Goal: Information Seeking & Learning: Learn about a topic

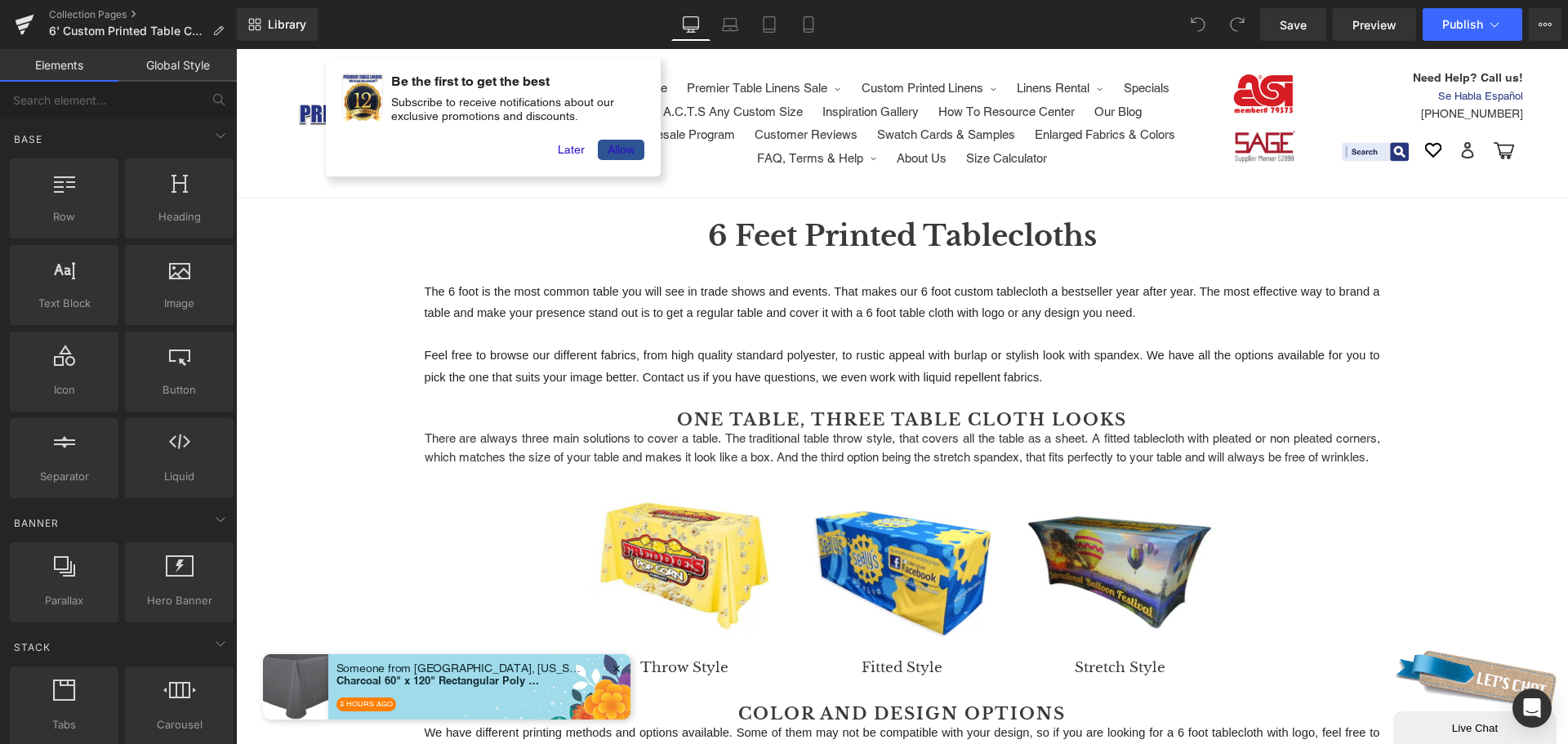
click at [759, 227] on h1 "6 Feet Printed Tablecloths" at bounding box center [902, 237] width 1332 height 44
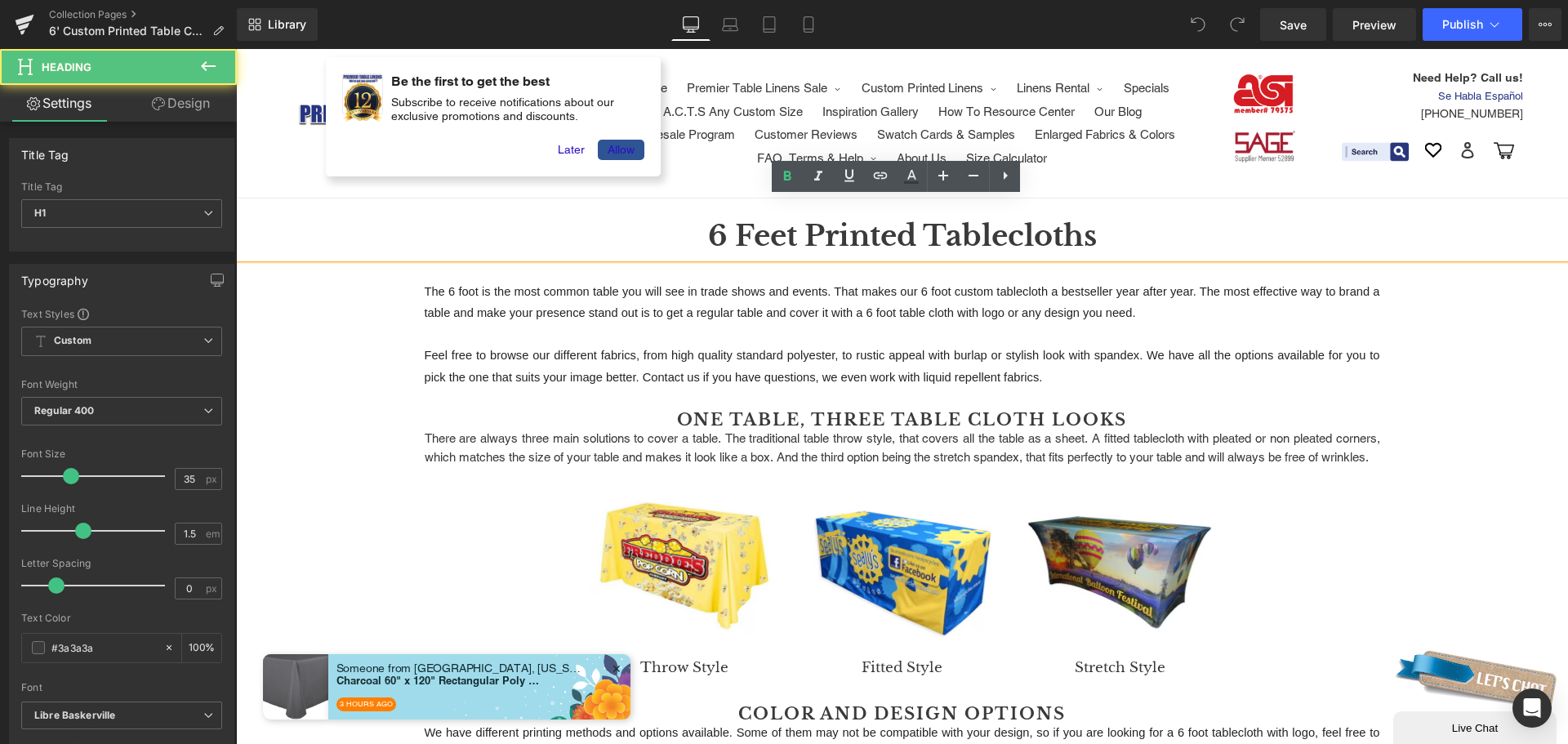
click at [855, 231] on h1 "6 Feet Printed Tablecloths" at bounding box center [902, 237] width 1332 height 44
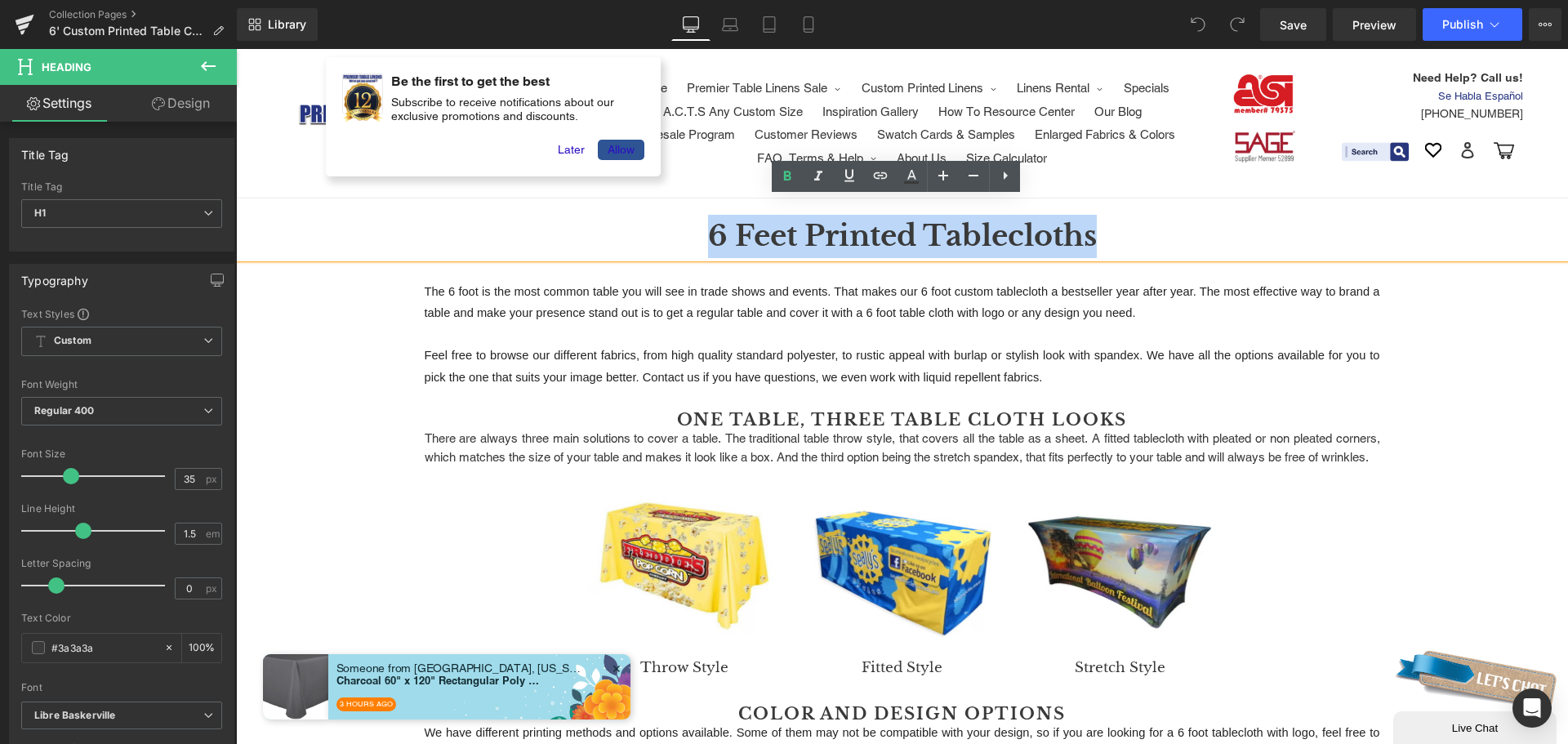
drag, startPoint x: 706, startPoint y: 230, endPoint x: 1101, endPoint y: 235, distance: 395.0
click at [1101, 235] on h1 "6 Feet Printed Tablecloths" at bounding box center [902, 237] width 1332 height 44
paste div
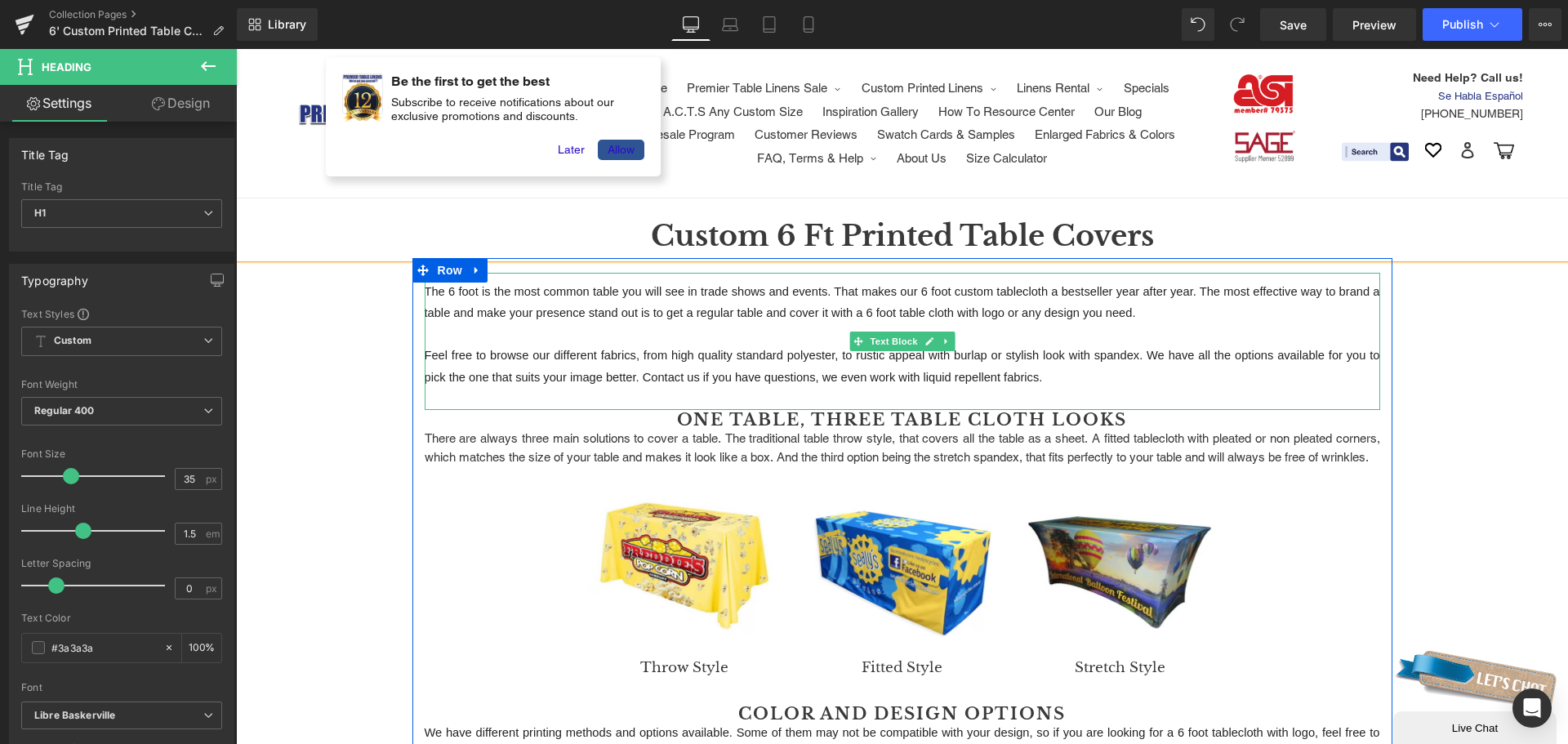
click at [799, 306] on span "The 6 foot is the most common table you will see in trade shows and events. Tha…" at bounding box center [904, 302] width 959 height 35
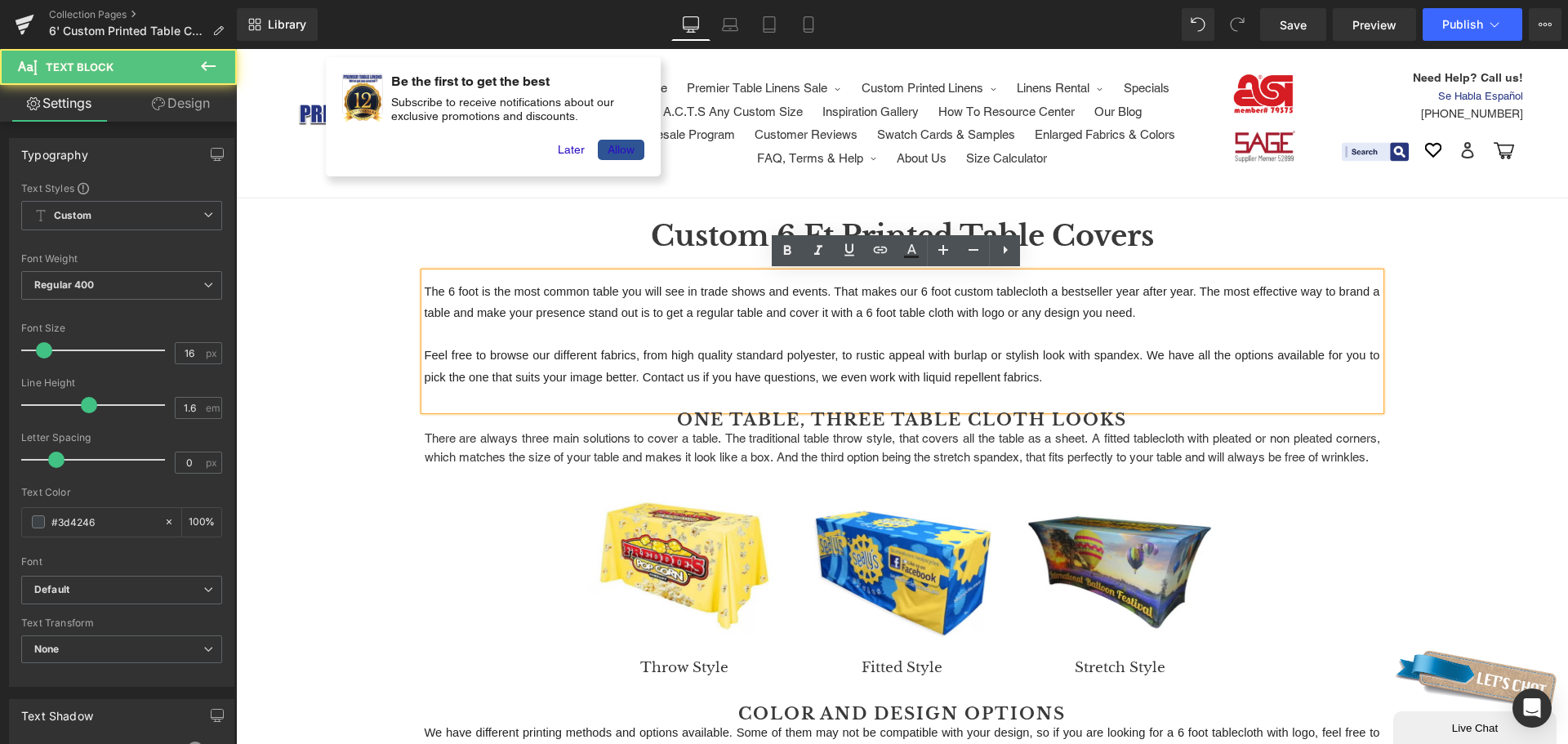
click at [855, 359] on span "Feel free to browse our different fabrics, from high quality standard polyester…" at bounding box center [904, 366] width 959 height 35
click at [1053, 375] on p "Feel free to browse our different fabrics, from high quality standard polyester…" at bounding box center [903, 366] width 956 height 44
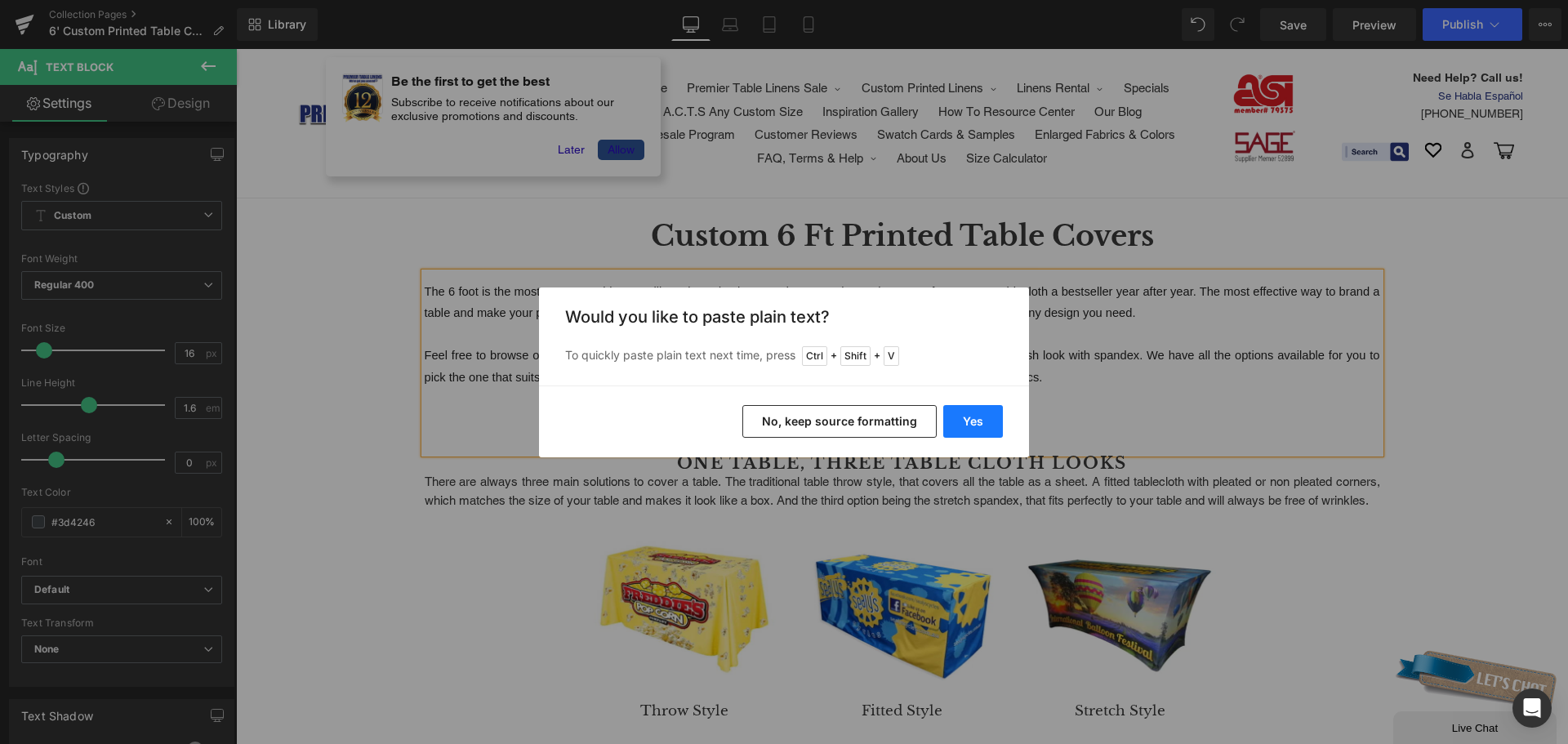
click at [969, 416] on button "Yes" at bounding box center [972, 421] width 59 height 33
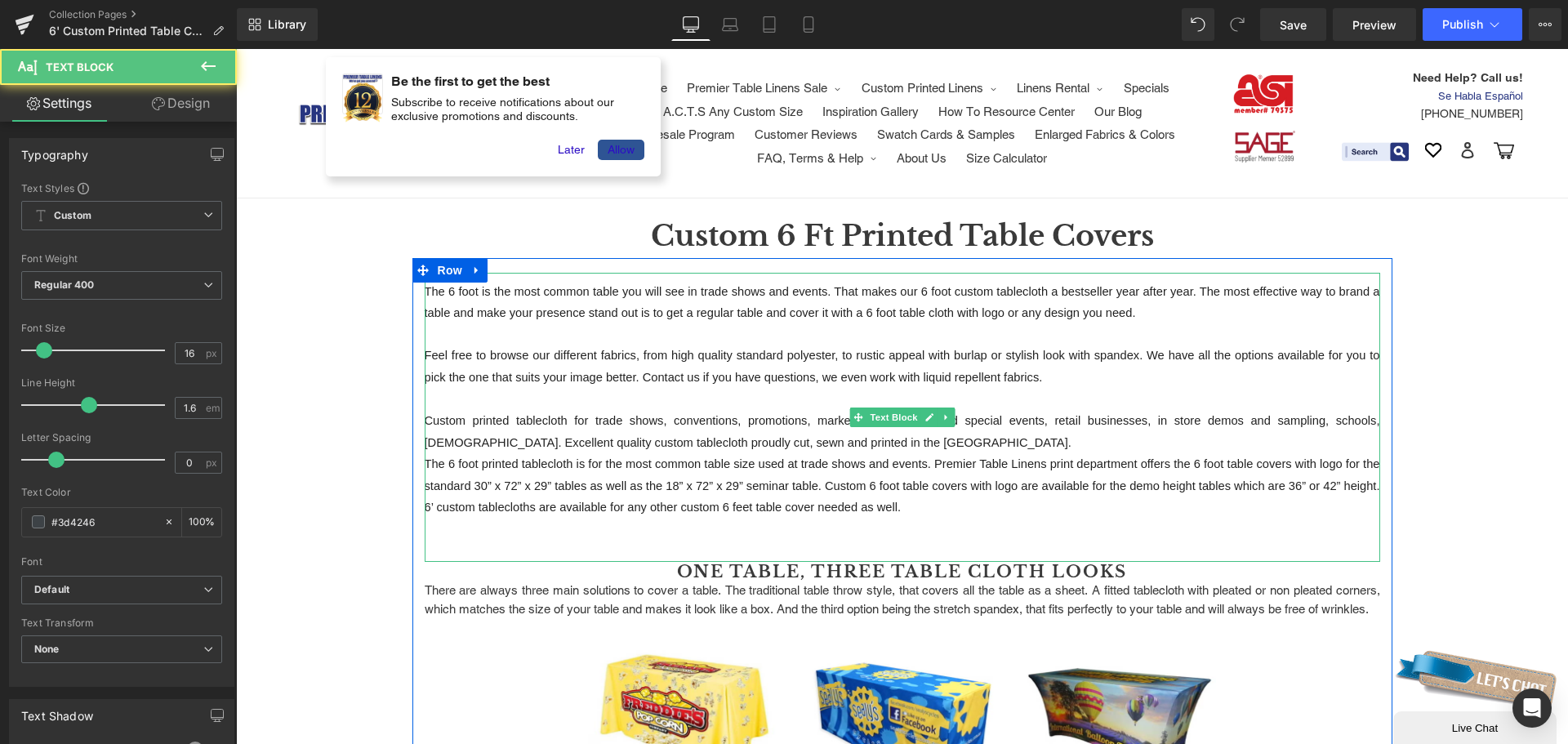
click at [838, 441] on p "Custom printed tablecloth for trade shows, conventions, promotions, marketing, …" at bounding box center [903, 432] width 956 height 44
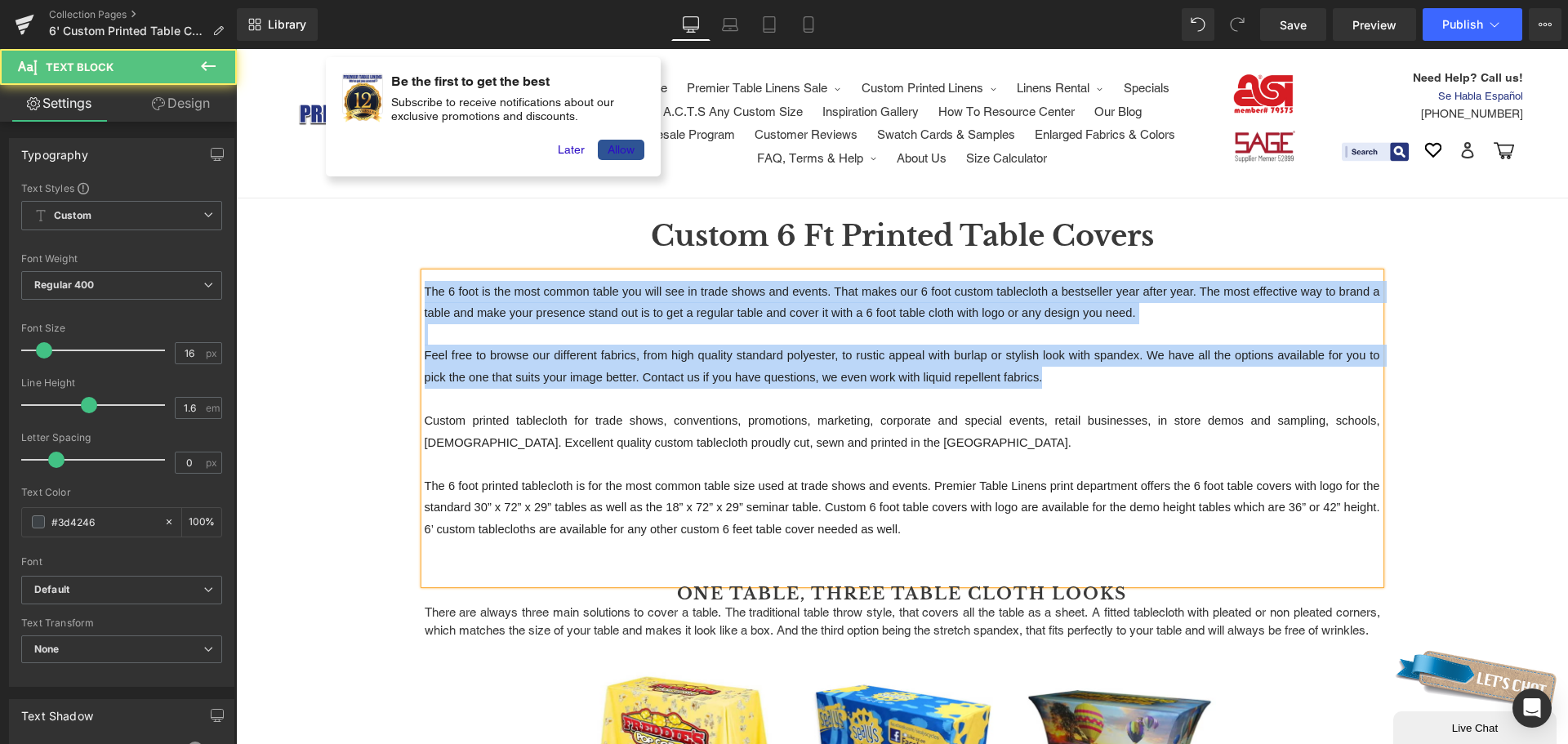
drag, startPoint x: 481, startPoint y: 400, endPoint x: 400, endPoint y: 273, distance: 150.6
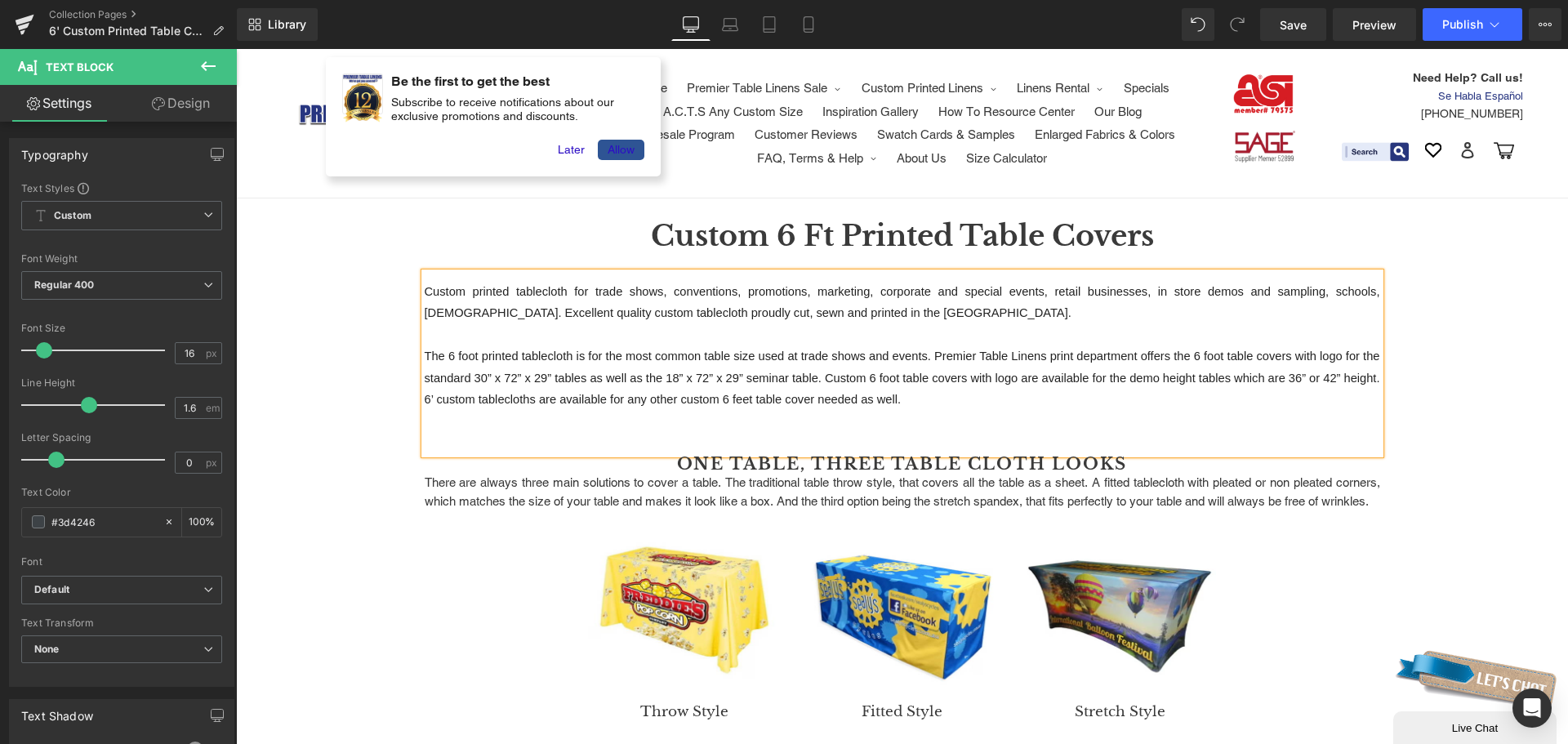
click at [864, 322] on p "Custom printed tablecloth for trade shows, conventions, promotions, marketing, …" at bounding box center [903, 303] width 956 height 44
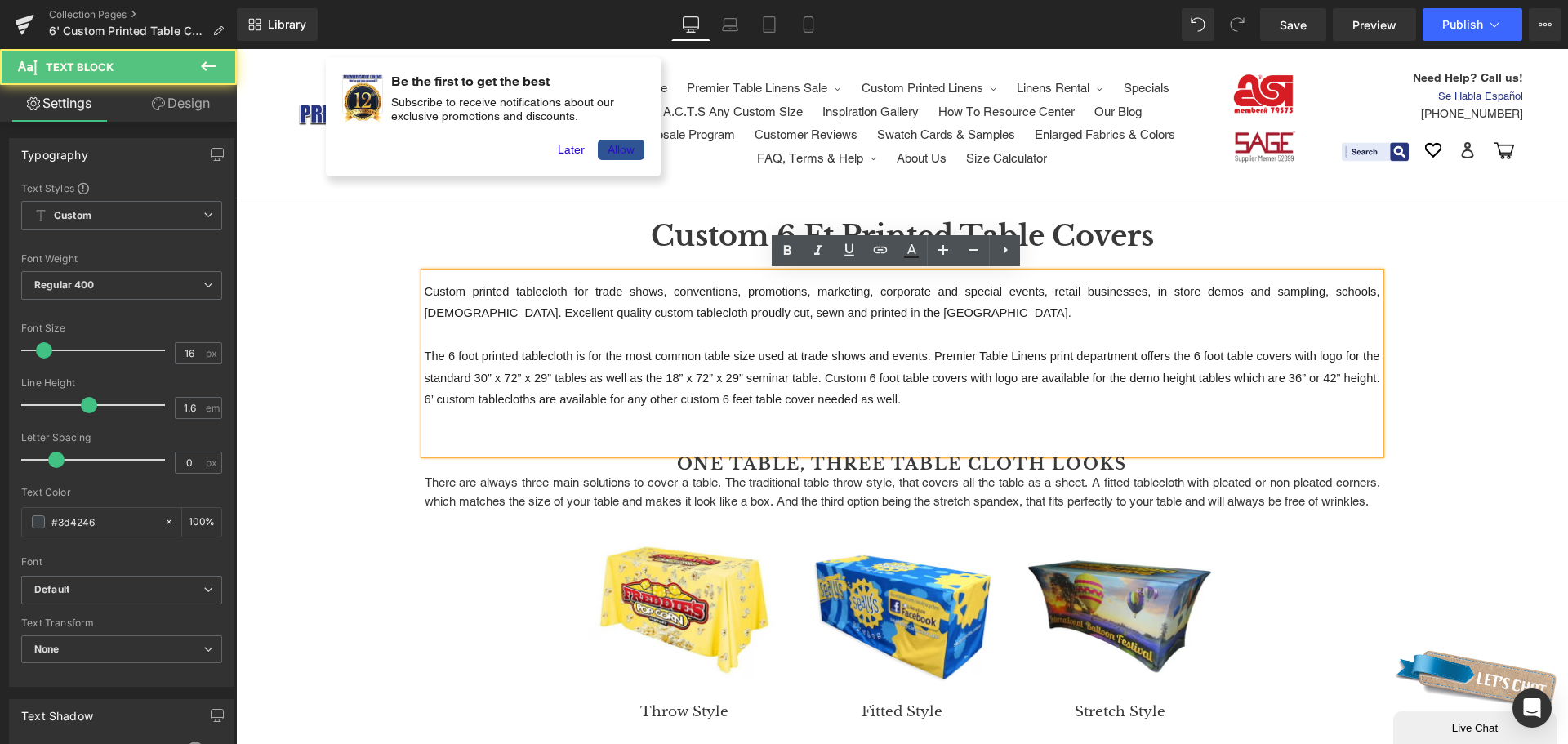
click at [850, 335] on p at bounding box center [903, 334] width 956 height 22
click at [937, 419] on p at bounding box center [903, 421] width 956 height 22
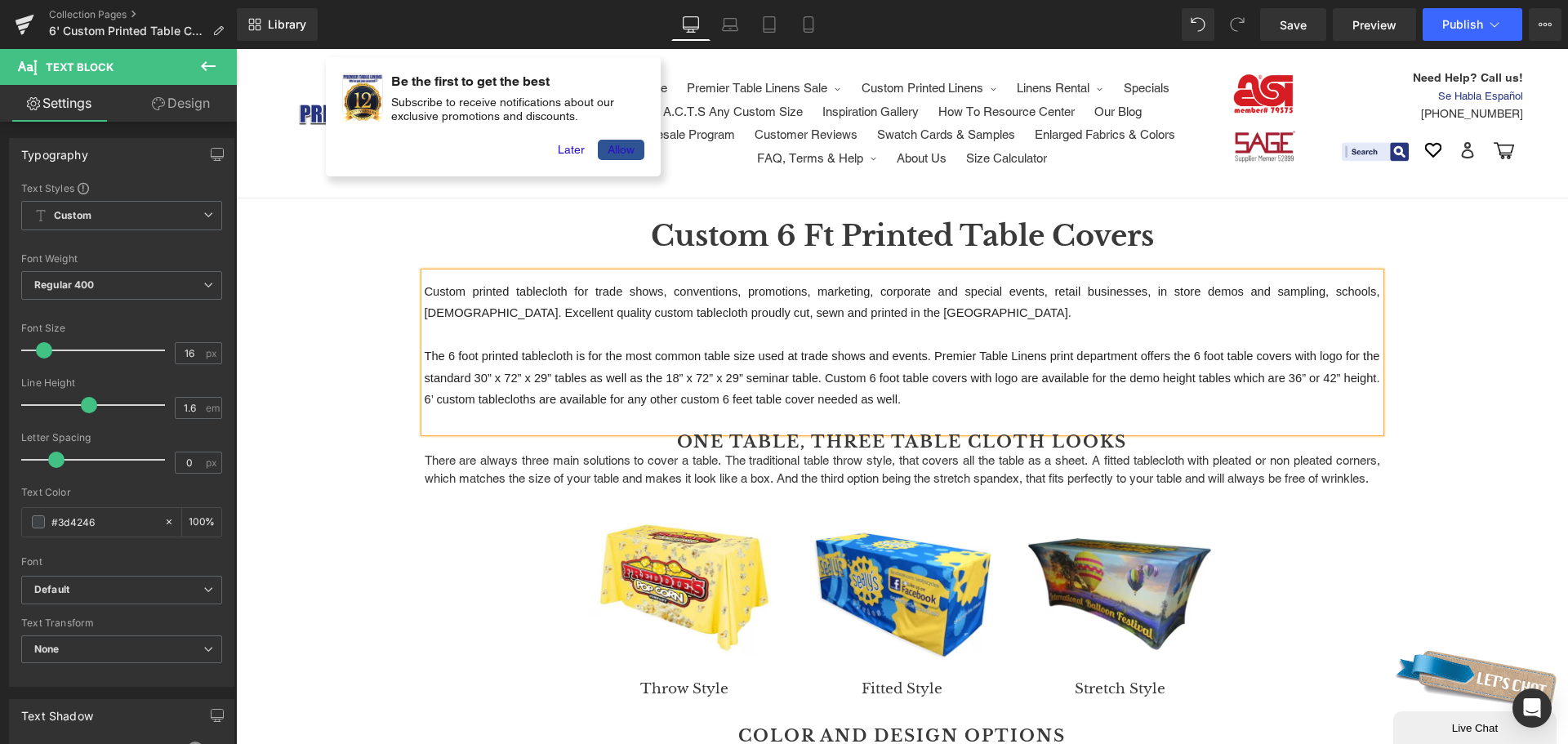
click at [693, 455] on p "There are always three main solutions to cover a table. The traditional table t…" at bounding box center [903, 470] width 956 height 37
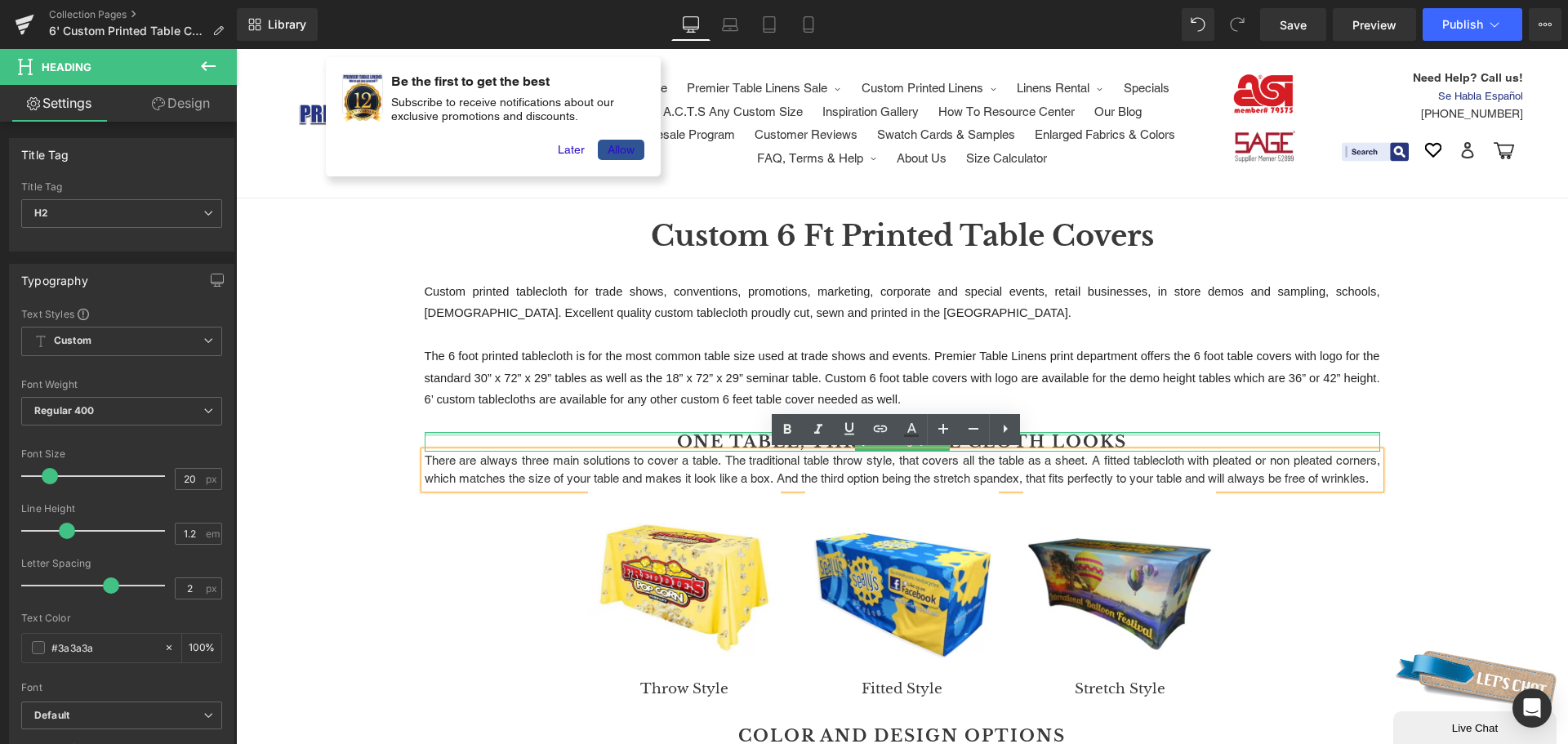
click at [678, 433] on div at bounding box center [903, 433] width 956 height 4
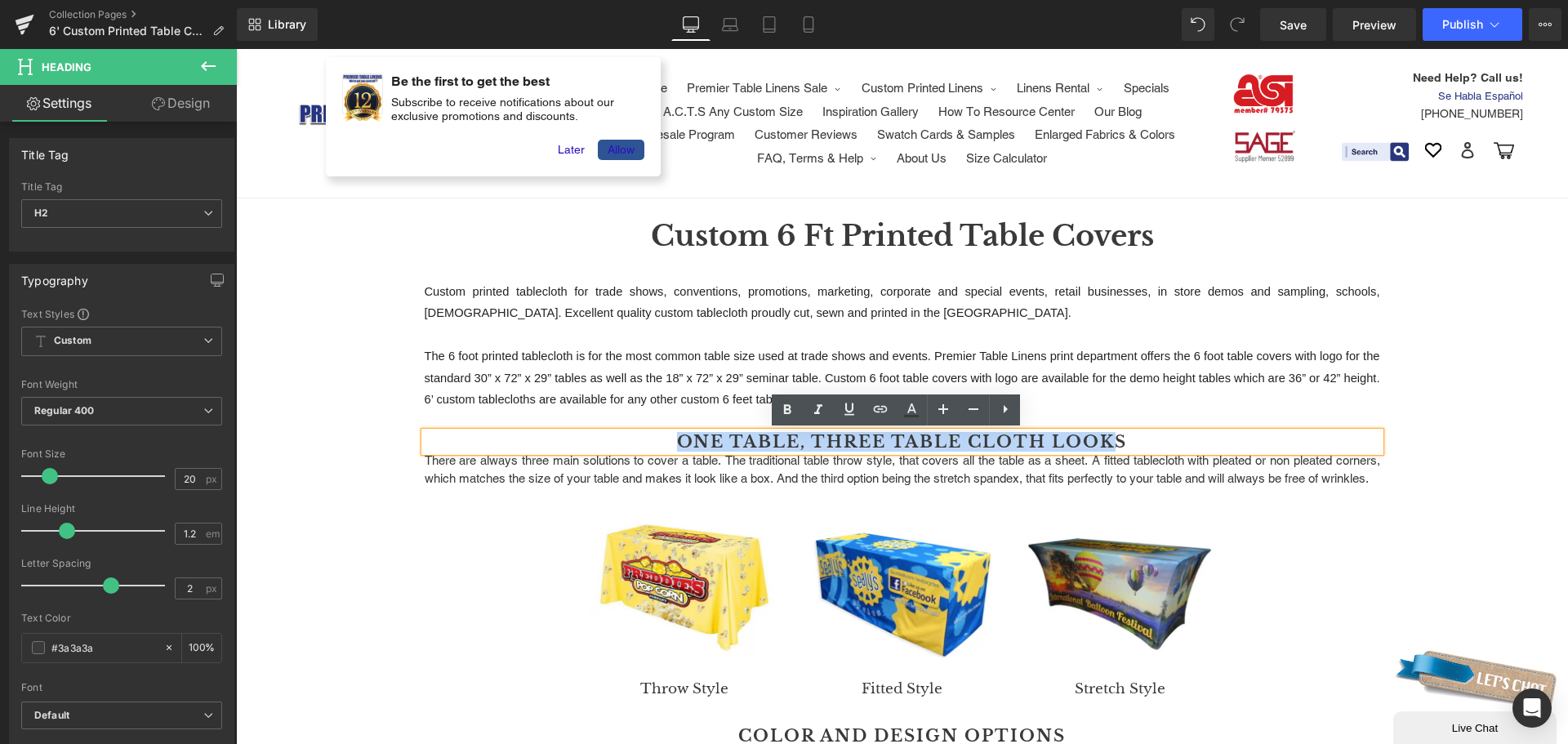
drag, startPoint x: 676, startPoint y: 440, endPoint x: 1116, endPoint y: 441, distance: 440.0
click at [1116, 441] on h2 "ONE TABLE, THREE TABLE CLOTH LOOKS" at bounding box center [903, 441] width 956 height 20
paste div
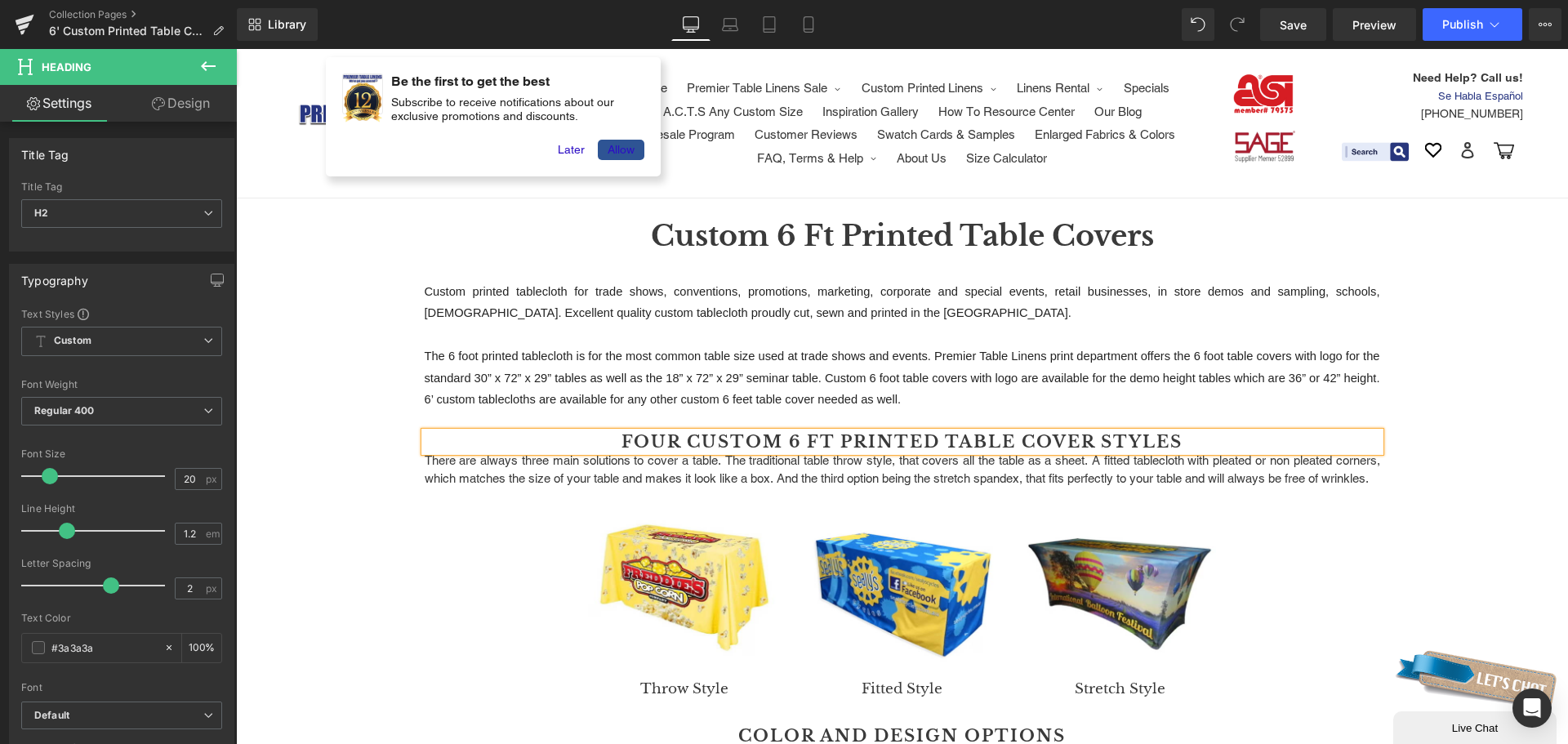
click at [639, 443] on h2 "Four Custom 6 Ft Printed Table Cover Styles" at bounding box center [903, 441] width 956 height 20
drag, startPoint x: 671, startPoint y: 439, endPoint x: 616, endPoint y: 436, distance: 55.1
click at [616, 436] on h2 "Four Custom 6 Ft Printed Table Cover Styles" at bounding box center [903, 441] width 956 height 20
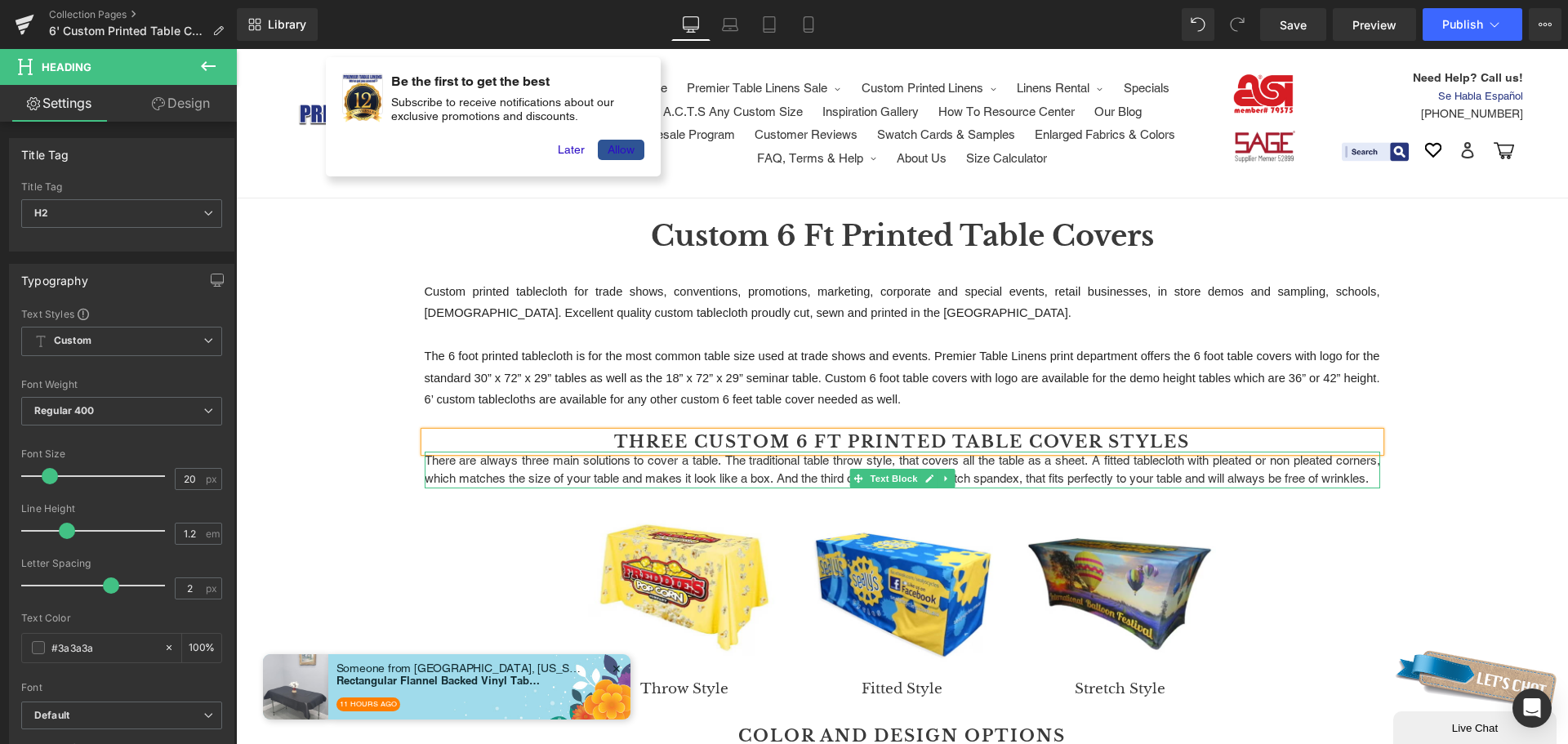
click at [1046, 475] on p "There are always three main solutions to cover a table. The traditional table t…" at bounding box center [903, 470] width 956 height 37
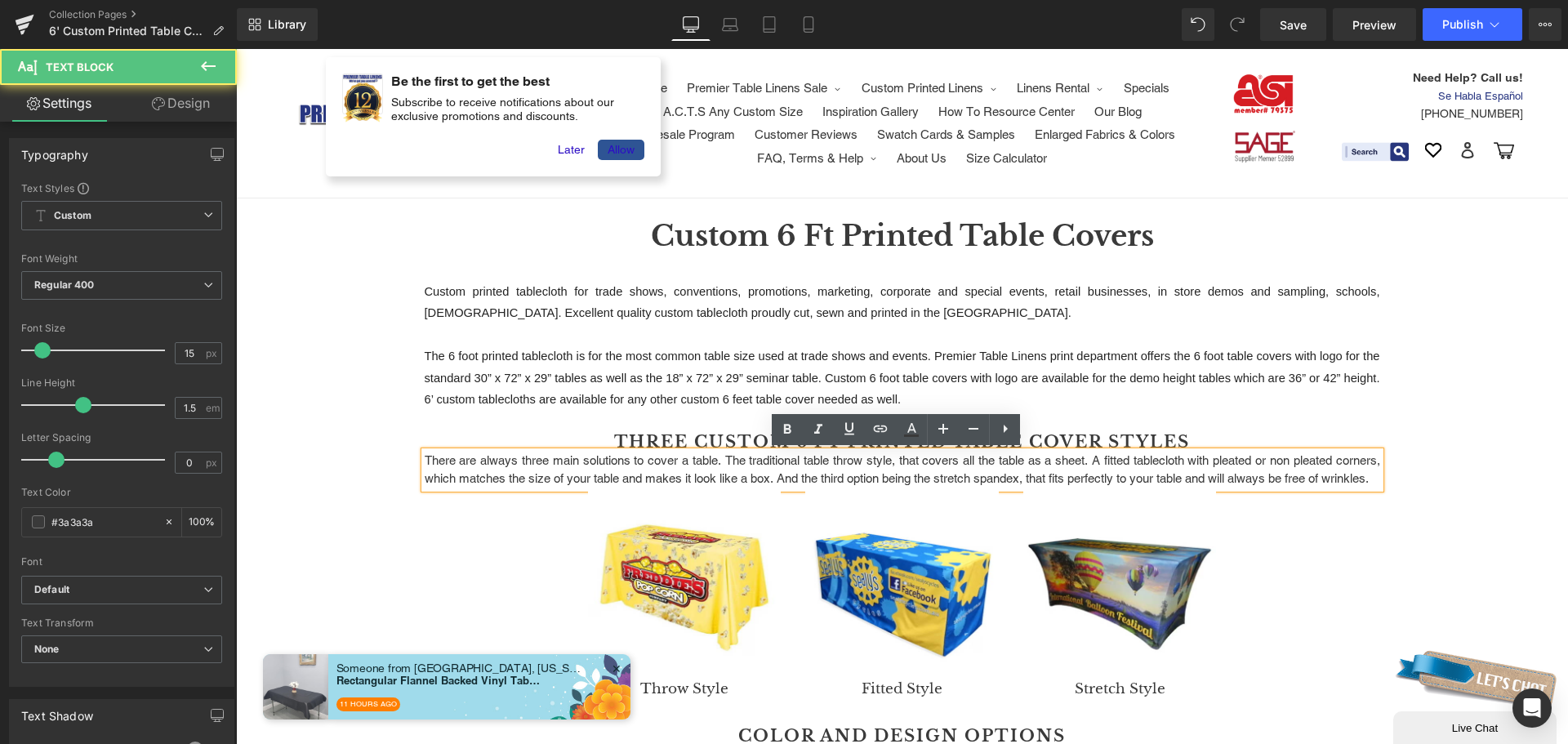
click at [782, 476] on p "There are always three main solutions to cover a table. The traditional table t…" at bounding box center [903, 470] width 956 height 37
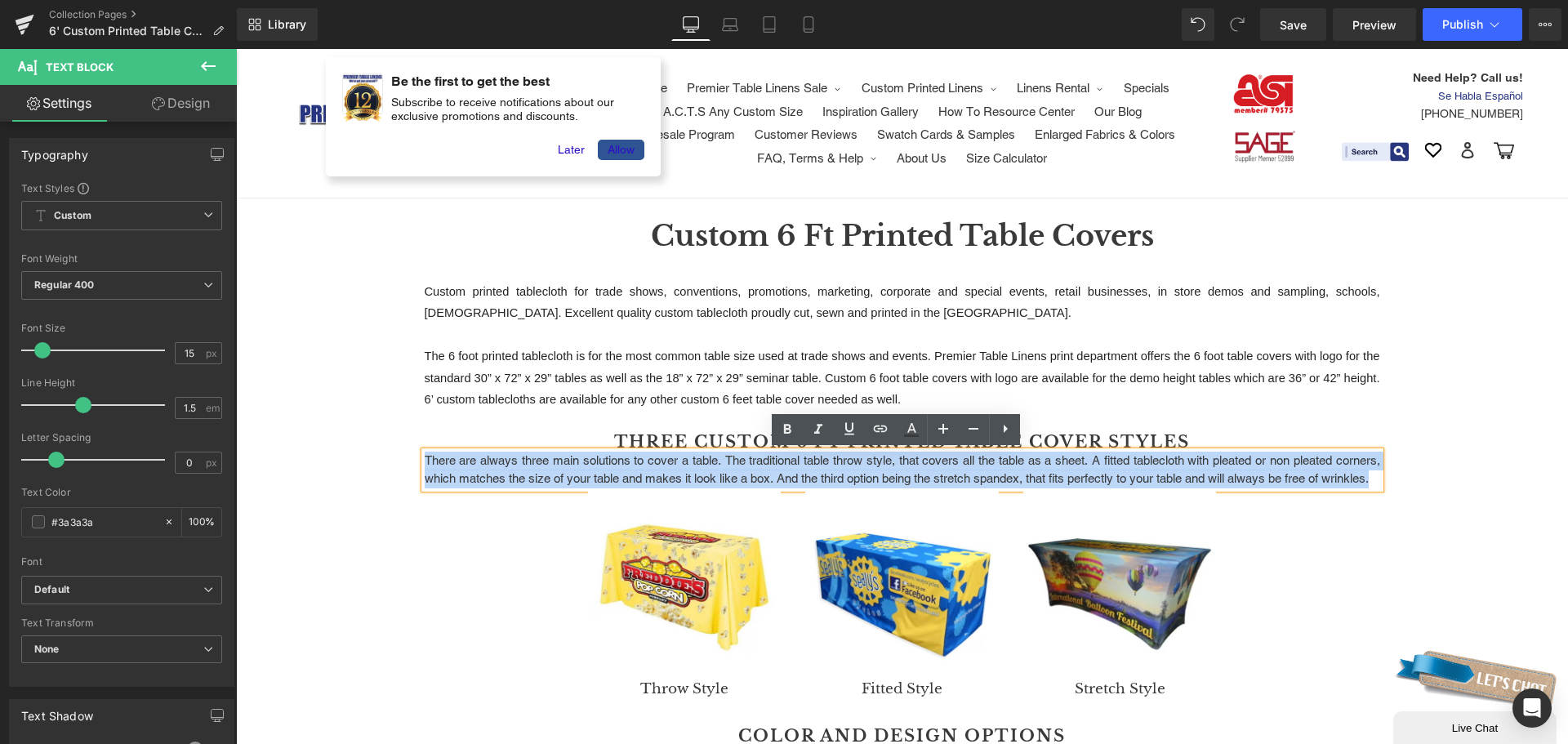
drag, startPoint x: 488, startPoint y: 493, endPoint x: 413, endPoint y: 463, distance: 80.8
click at [413, 463] on div "Custom printed tablecloth for trade shows, conventions, promotions, marketing, …" at bounding box center [903, 526] width 980 height 509
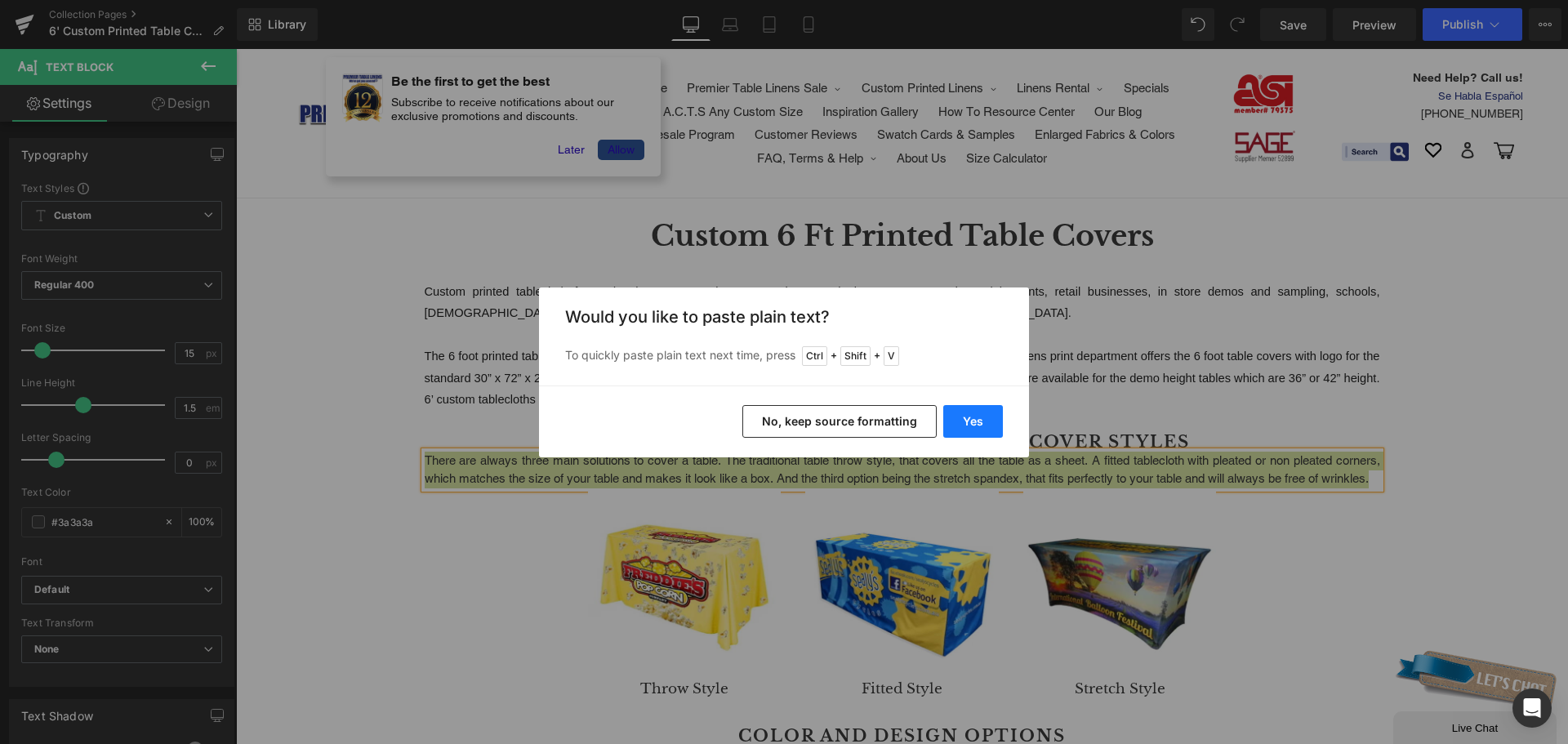
click at [971, 415] on button "Yes" at bounding box center [972, 421] width 59 height 33
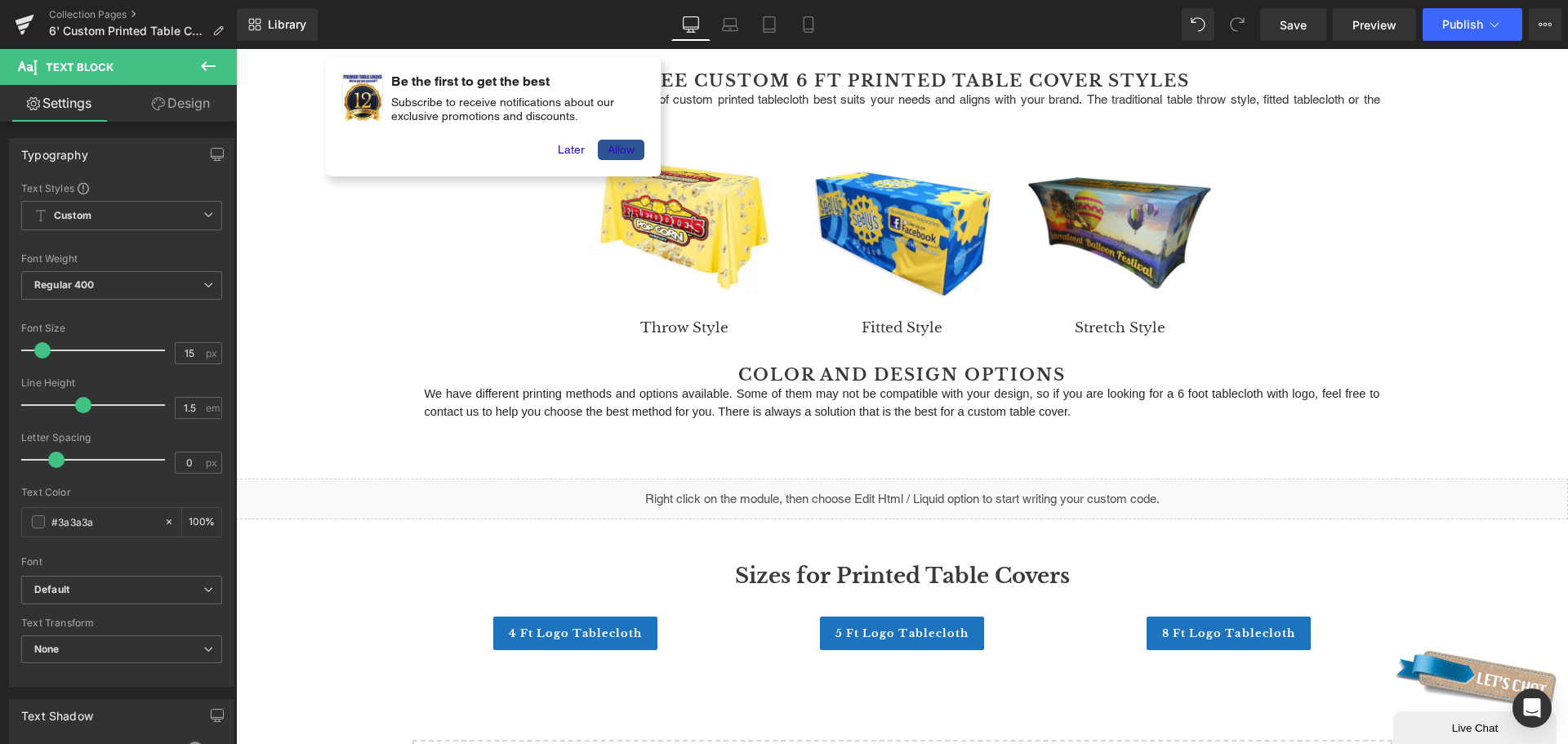
scroll to position [490, 0]
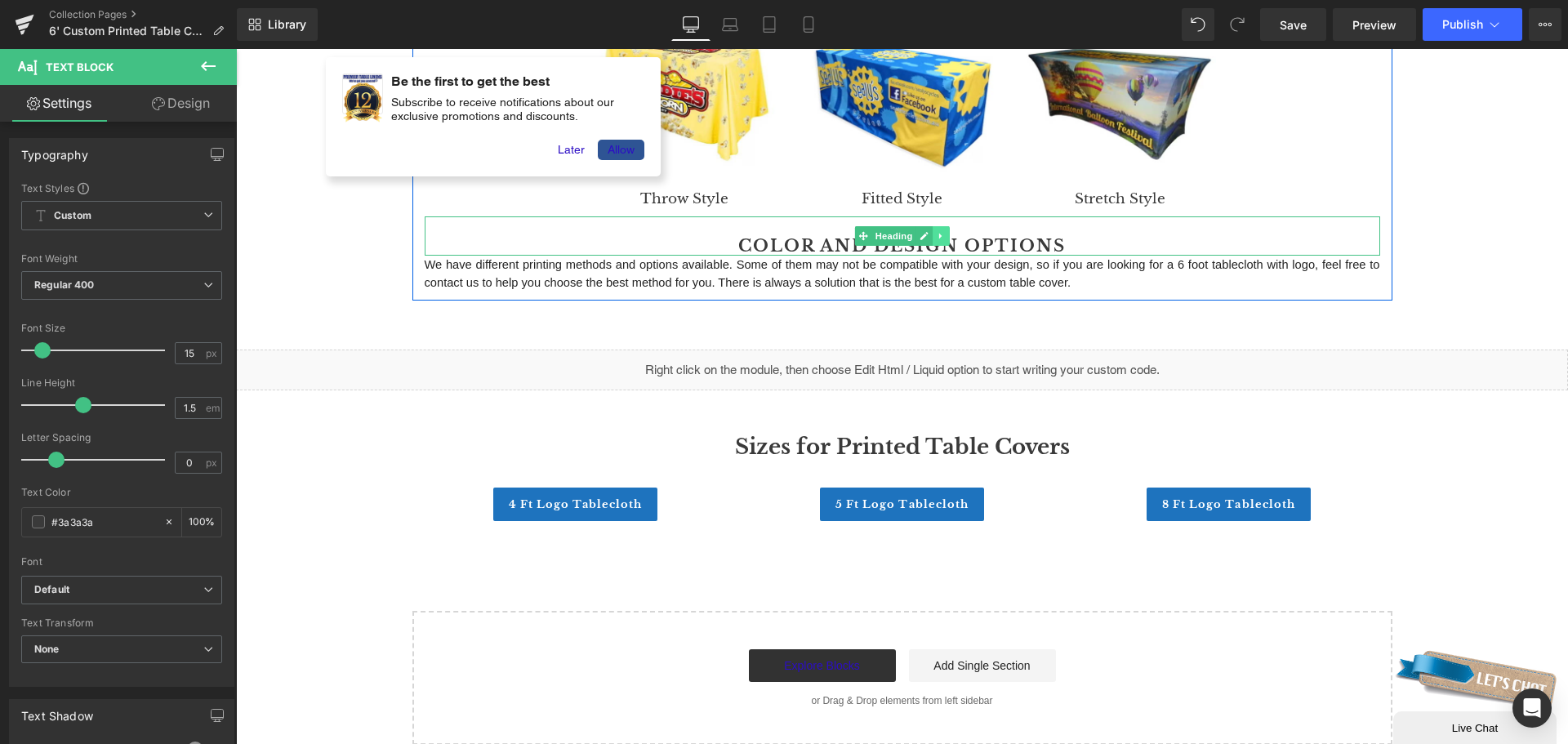
click at [939, 236] on icon at bounding box center [940, 235] width 3 height 6
click at [945, 233] on icon at bounding box center [949, 235] width 9 height 9
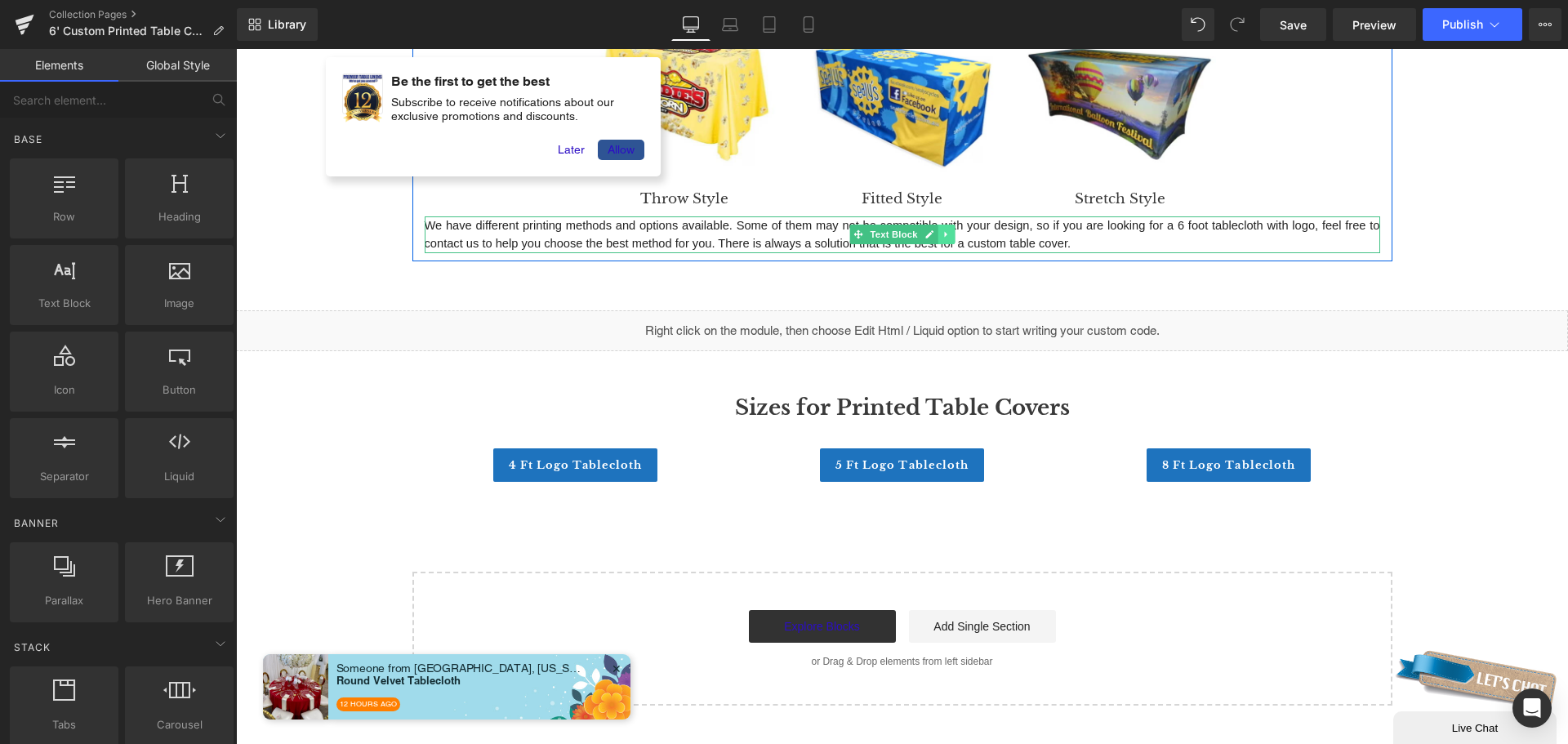
click at [944, 233] on icon at bounding box center [945, 234] width 3 height 6
click at [1047, 234] on p "We have different printing methods and options available. Some of them may not …" at bounding box center [903, 235] width 956 height 37
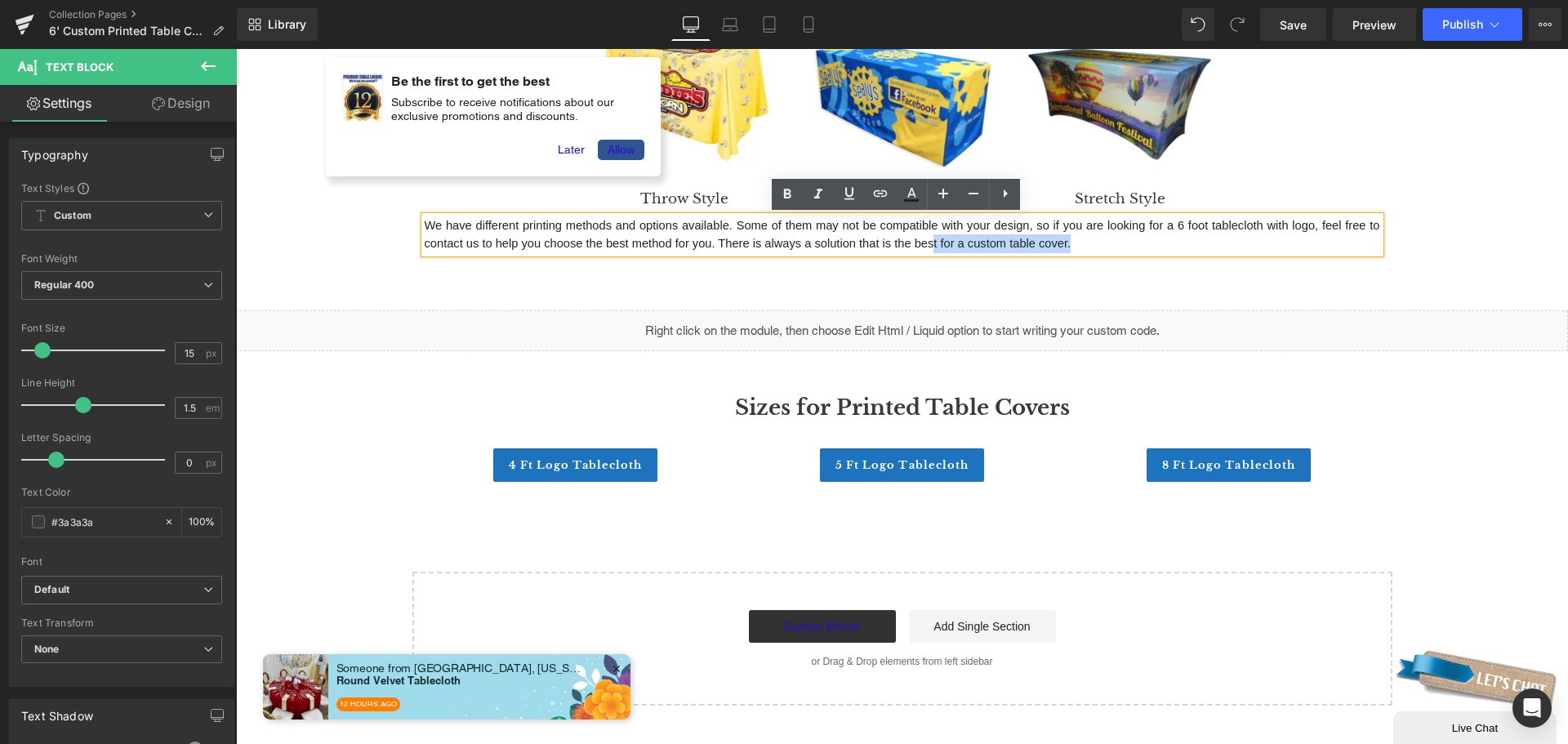
drag, startPoint x: 1066, startPoint y: 242, endPoint x: 928, endPoint y: 242, distance: 138.0
click at [928, 242] on p "We have different printing methods and options available. Some of them may not …" at bounding box center [903, 235] width 956 height 37
click at [1082, 242] on p "We have different printing methods and options available. Some of them may not …" at bounding box center [903, 235] width 956 height 37
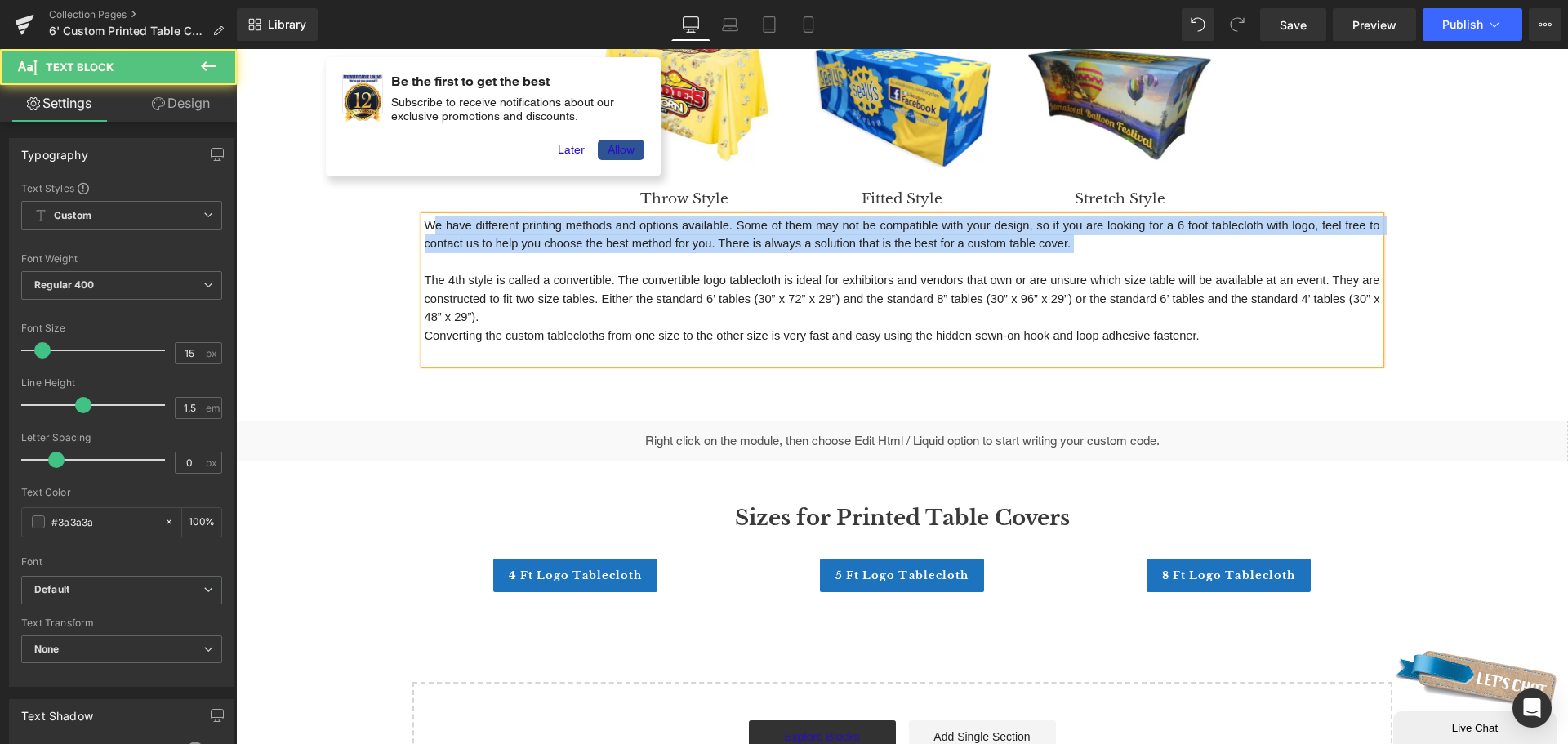
drag, startPoint x: 454, startPoint y: 257, endPoint x: 408, endPoint y: 218, distance: 60.3
click at [425, 231] on div "We have different printing methods and options available. Some of them may not …" at bounding box center [903, 290] width 956 height 147
click at [413, 221] on div "Custom printed tablecloth for trade shows, conventions, promotions, marketing, …" at bounding box center [903, 72] width 980 height 580
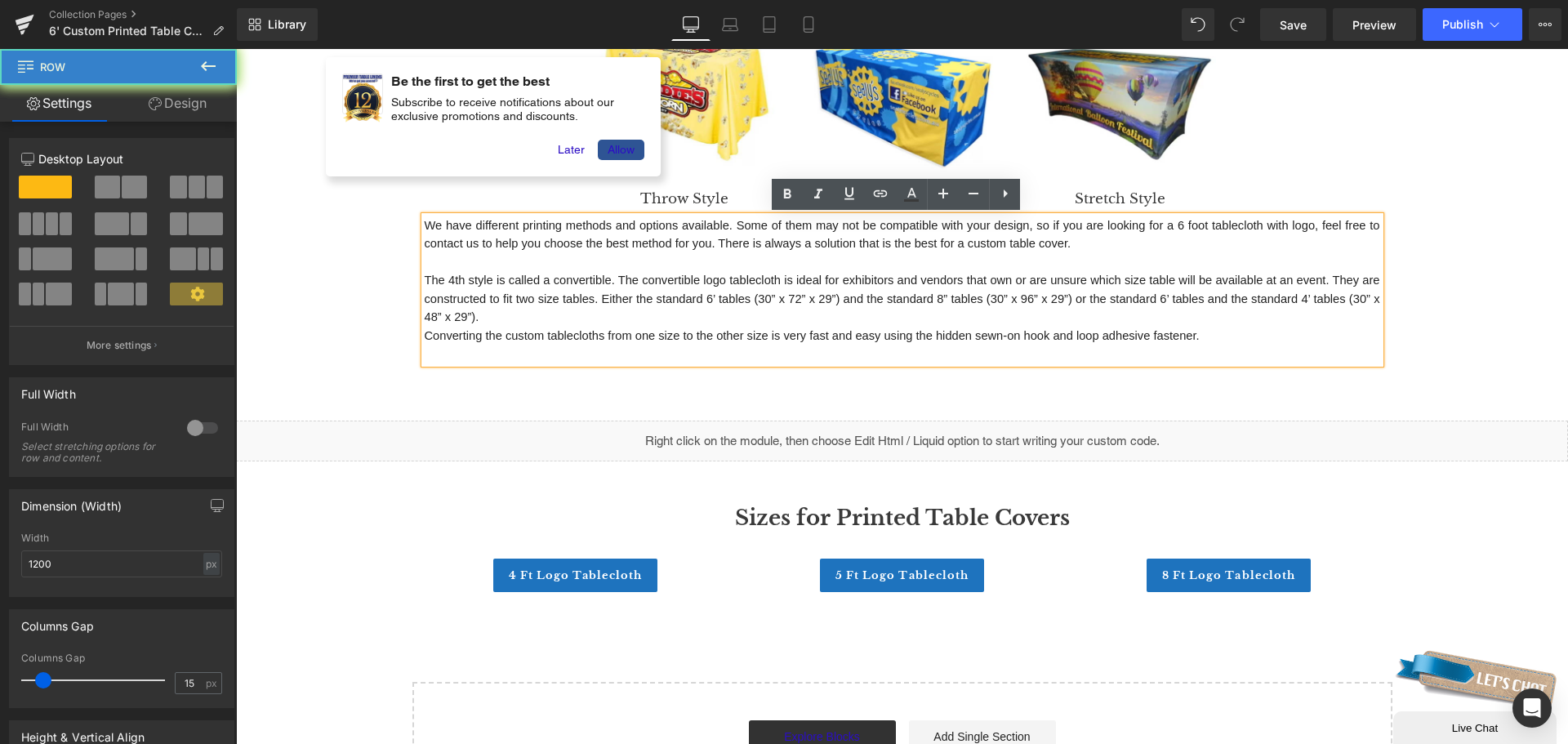
click at [413, 218] on div "Custom printed tablecloth for trade shows, conventions, promotions, marketing, …" at bounding box center [903, 72] width 980 height 580
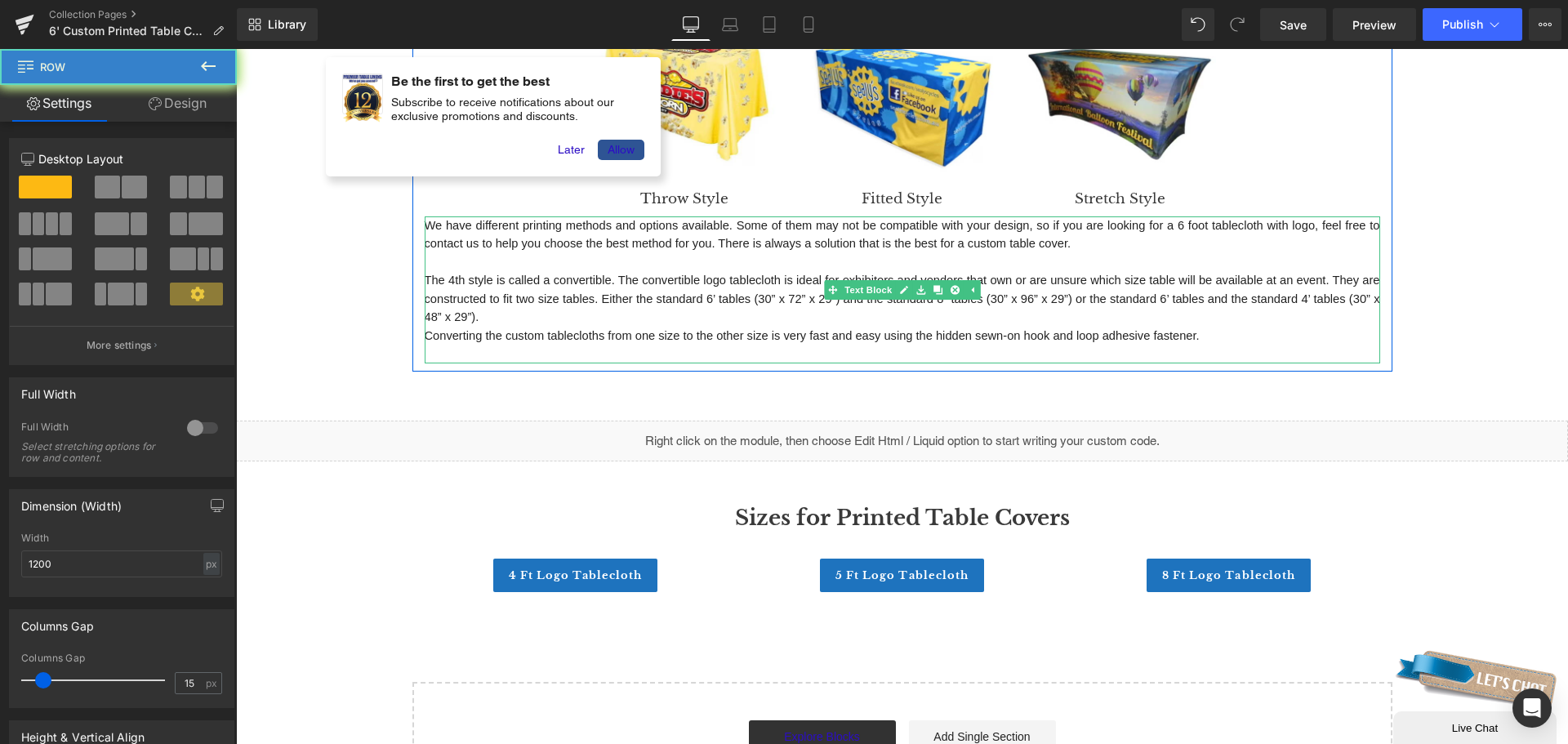
click at [721, 251] on p "We have different printing methods and options available. Some of them may not …" at bounding box center [903, 235] width 956 height 37
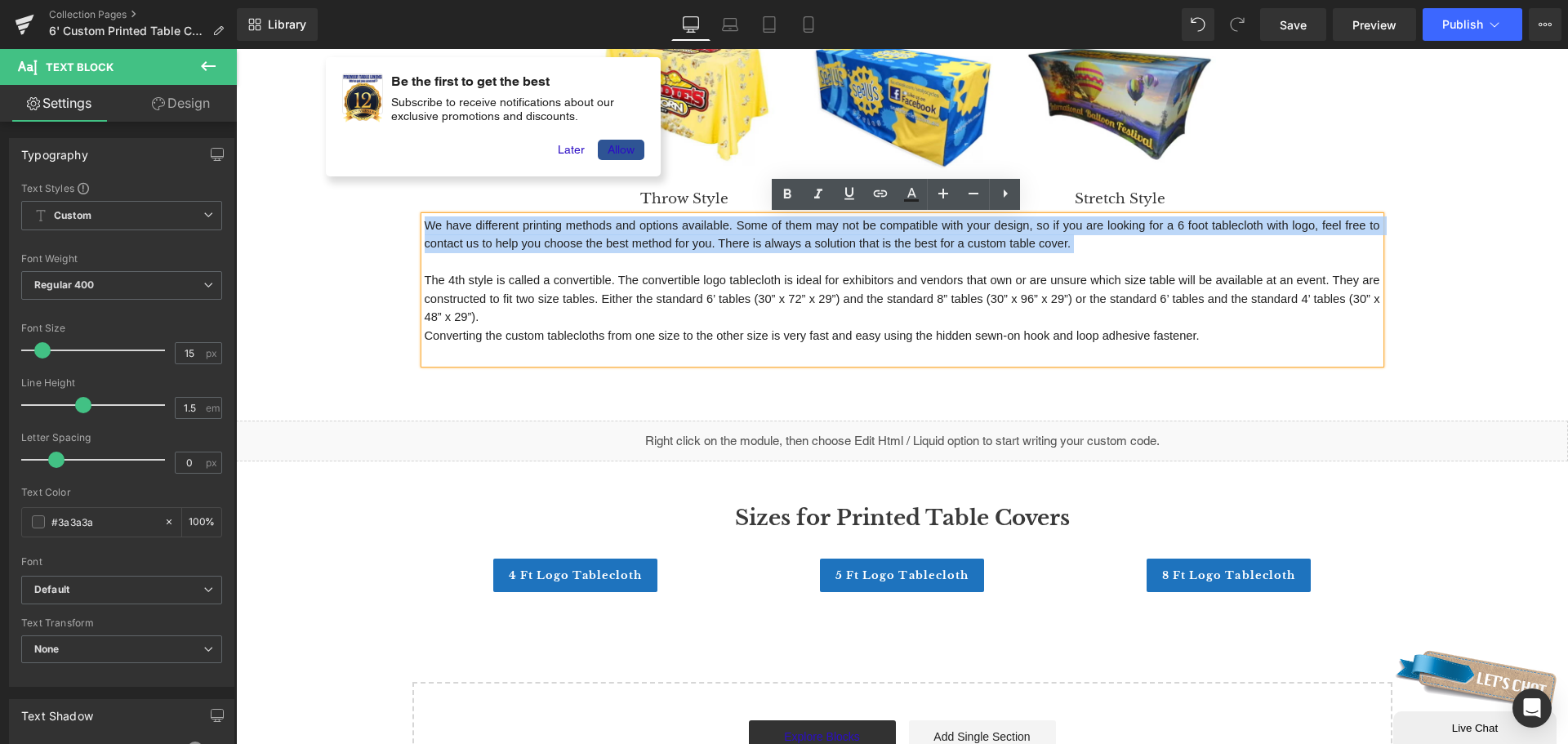
drag, startPoint x: 421, startPoint y: 225, endPoint x: 429, endPoint y: 255, distance: 31.0
click at [429, 255] on div "We have different printing methods and options available. Some of them may not …" at bounding box center [903, 290] width 956 height 147
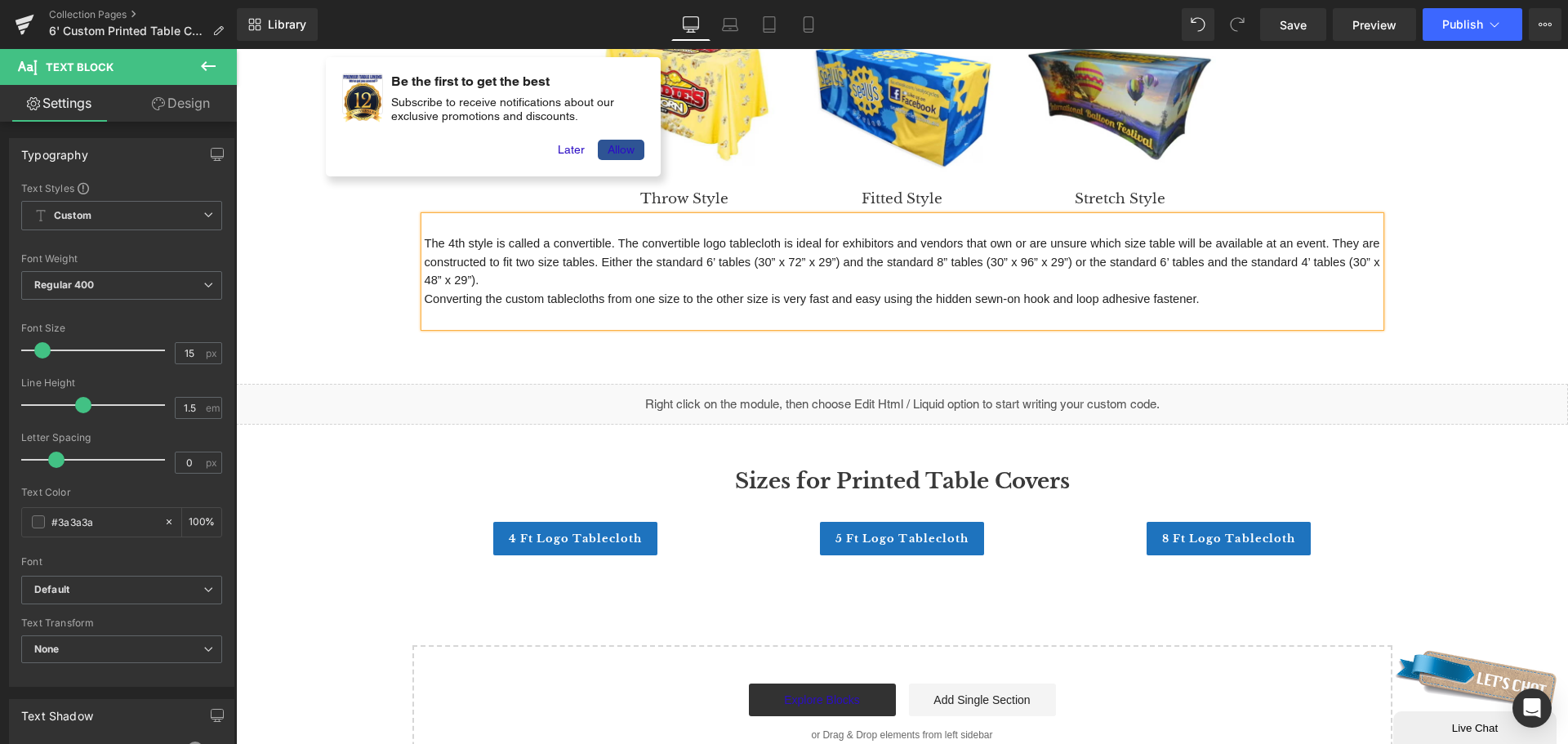
click at [510, 285] on p "The 4th style is called a convertible. The convertible logo tablecloth is ideal…" at bounding box center [903, 262] width 956 height 56
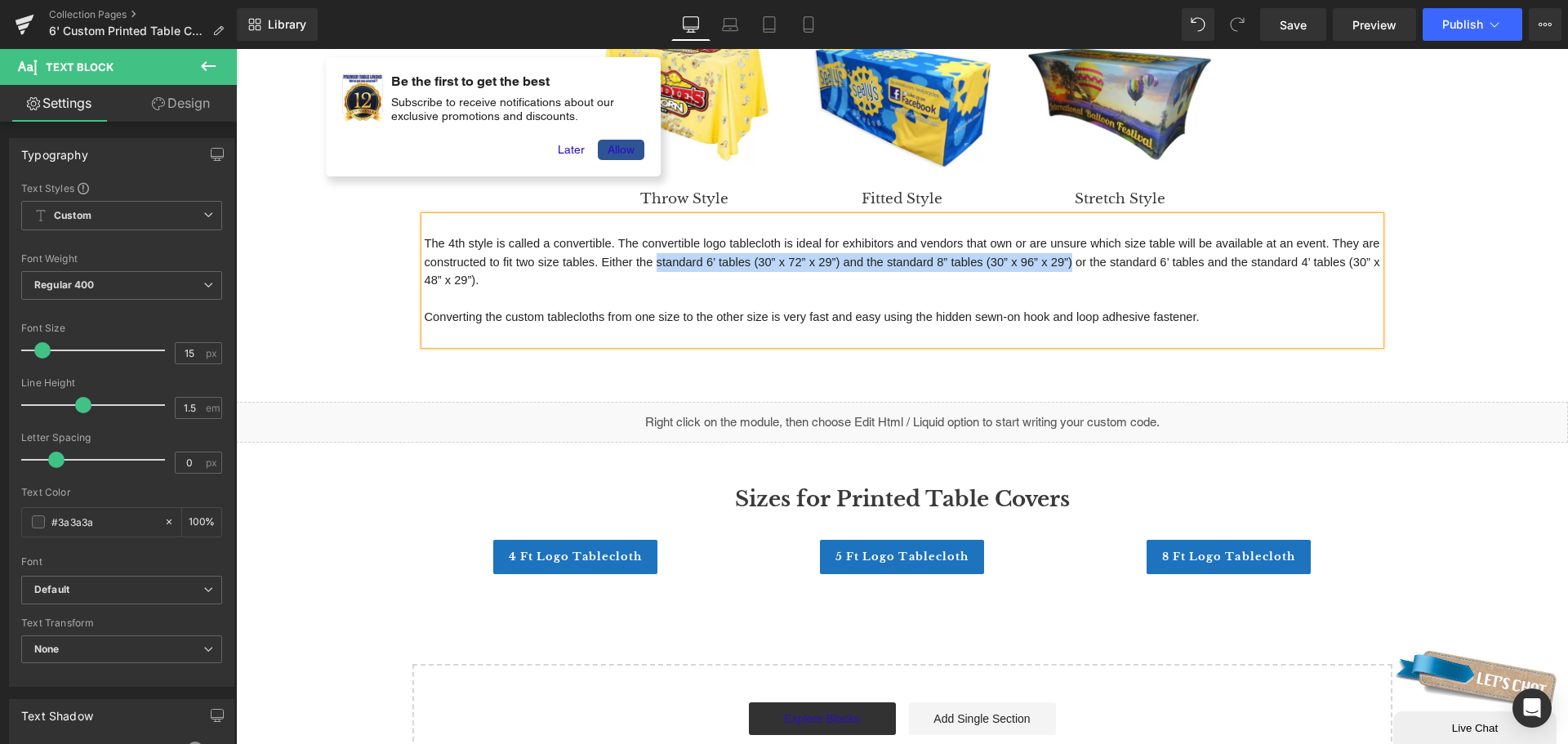
drag, startPoint x: 650, startPoint y: 262, endPoint x: 1066, endPoint y: 269, distance: 416.1
click at [1066, 269] on p "The 4th style is called a convertible. The convertible logo tablecloth is ideal…" at bounding box center [903, 262] width 956 height 56
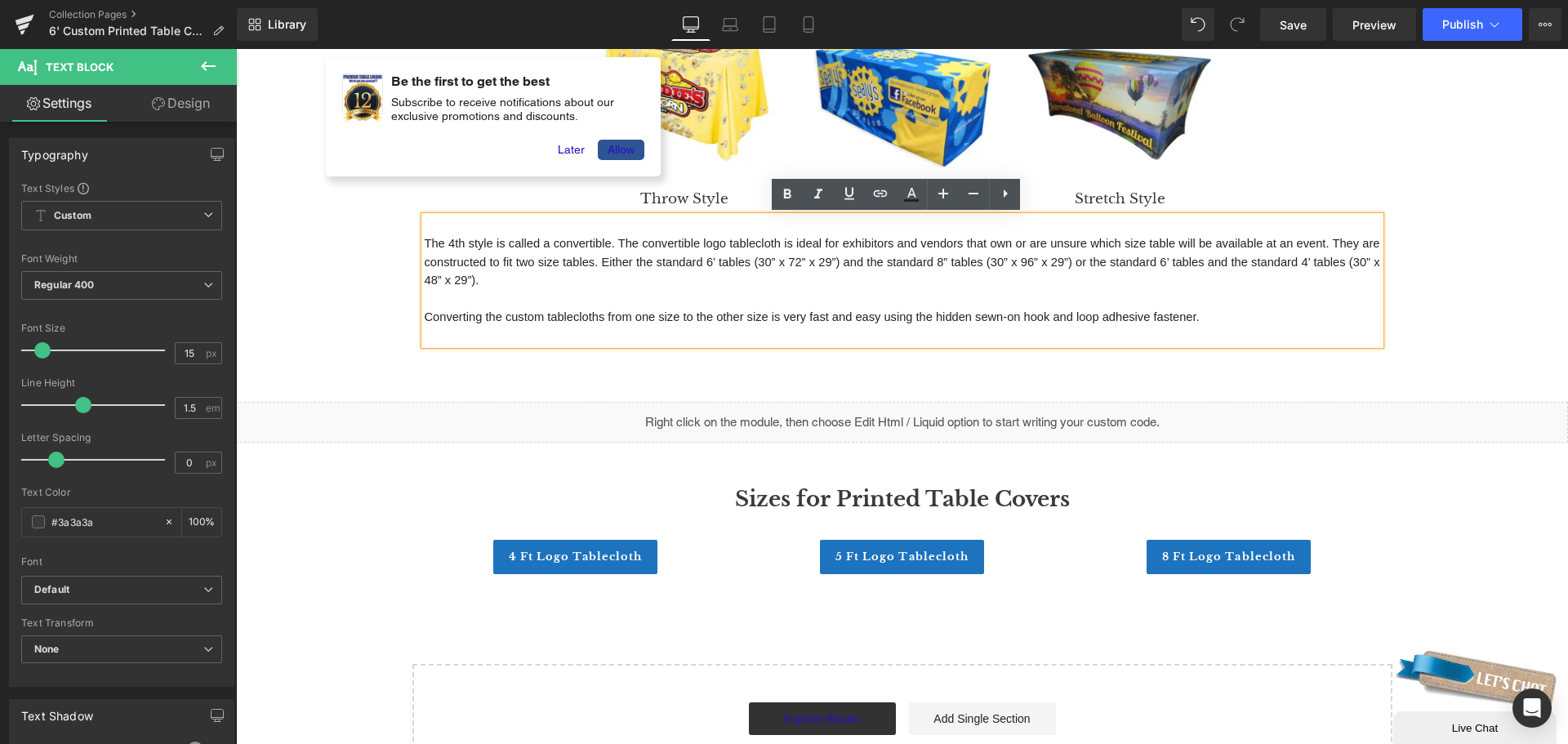
click at [644, 267] on span "The 4th style is called a convertible. The convertible logo tablecloth is ideal…" at bounding box center [904, 261] width 959 height 50
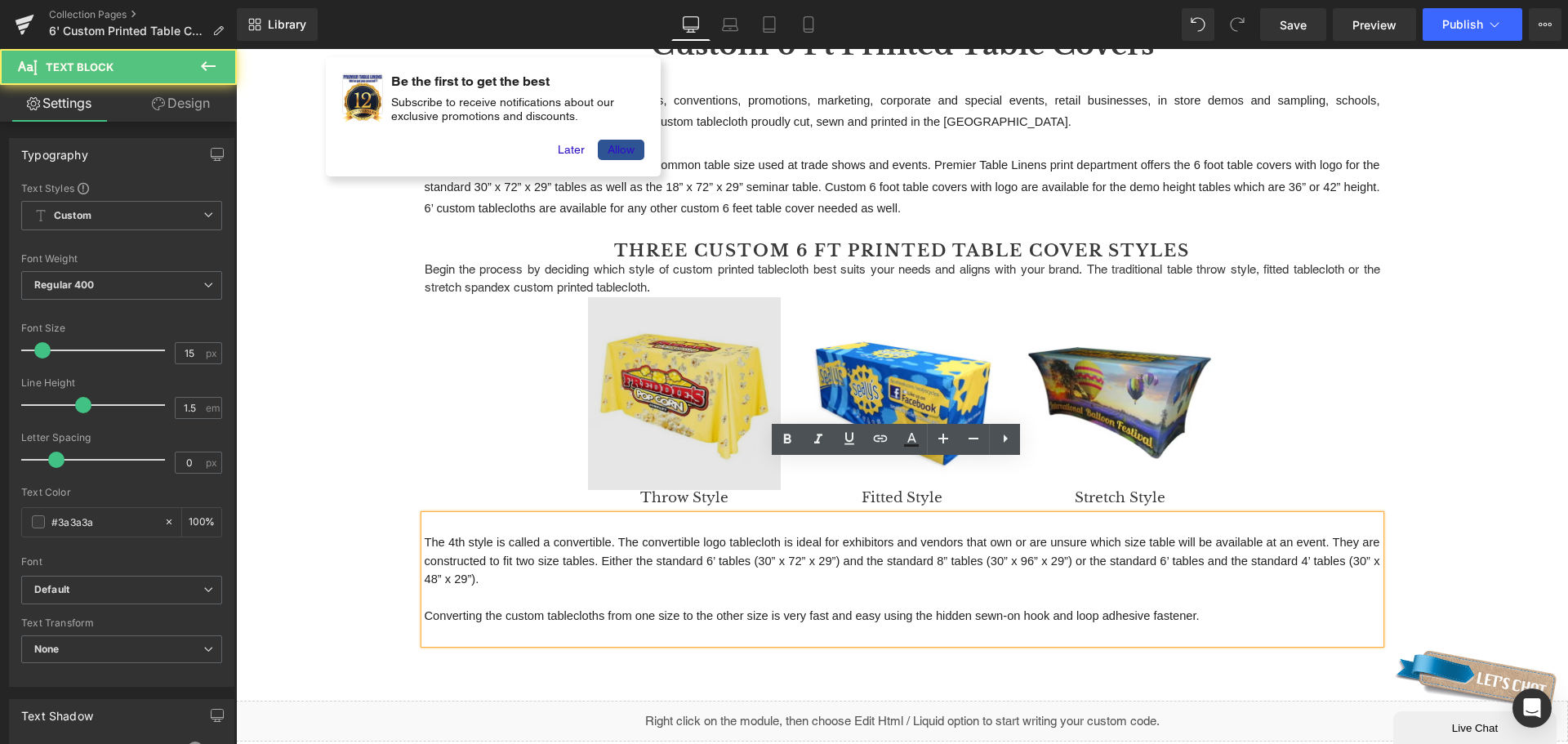
scroll to position [0, 0]
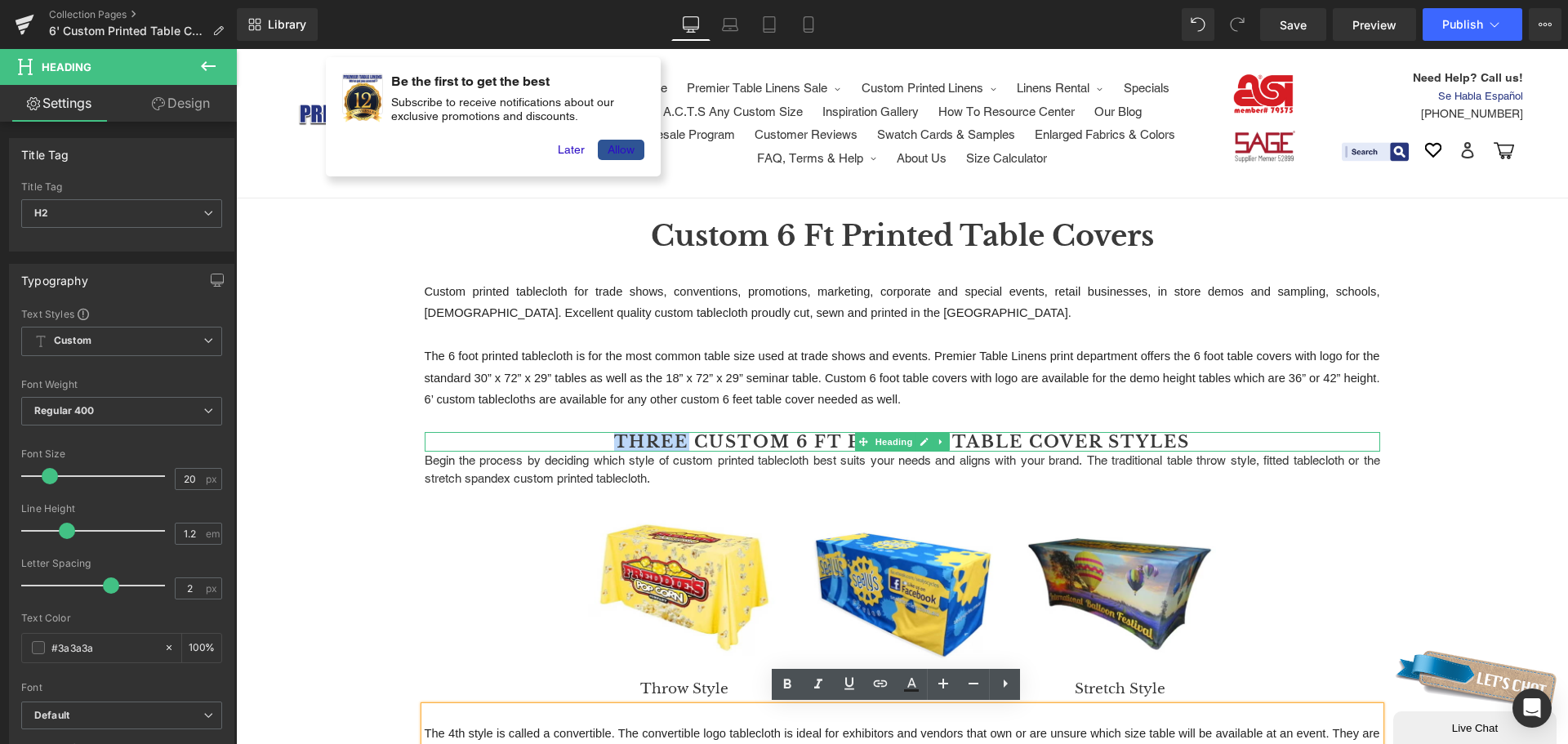
drag, startPoint x: 674, startPoint y: 439, endPoint x: 611, endPoint y: 445, distance: 63.3
click at [611, 445] on h2 "Three Custom 6 Ft Printed Table Cover Styles" at bounding box center [903, 441] width 956 height 20
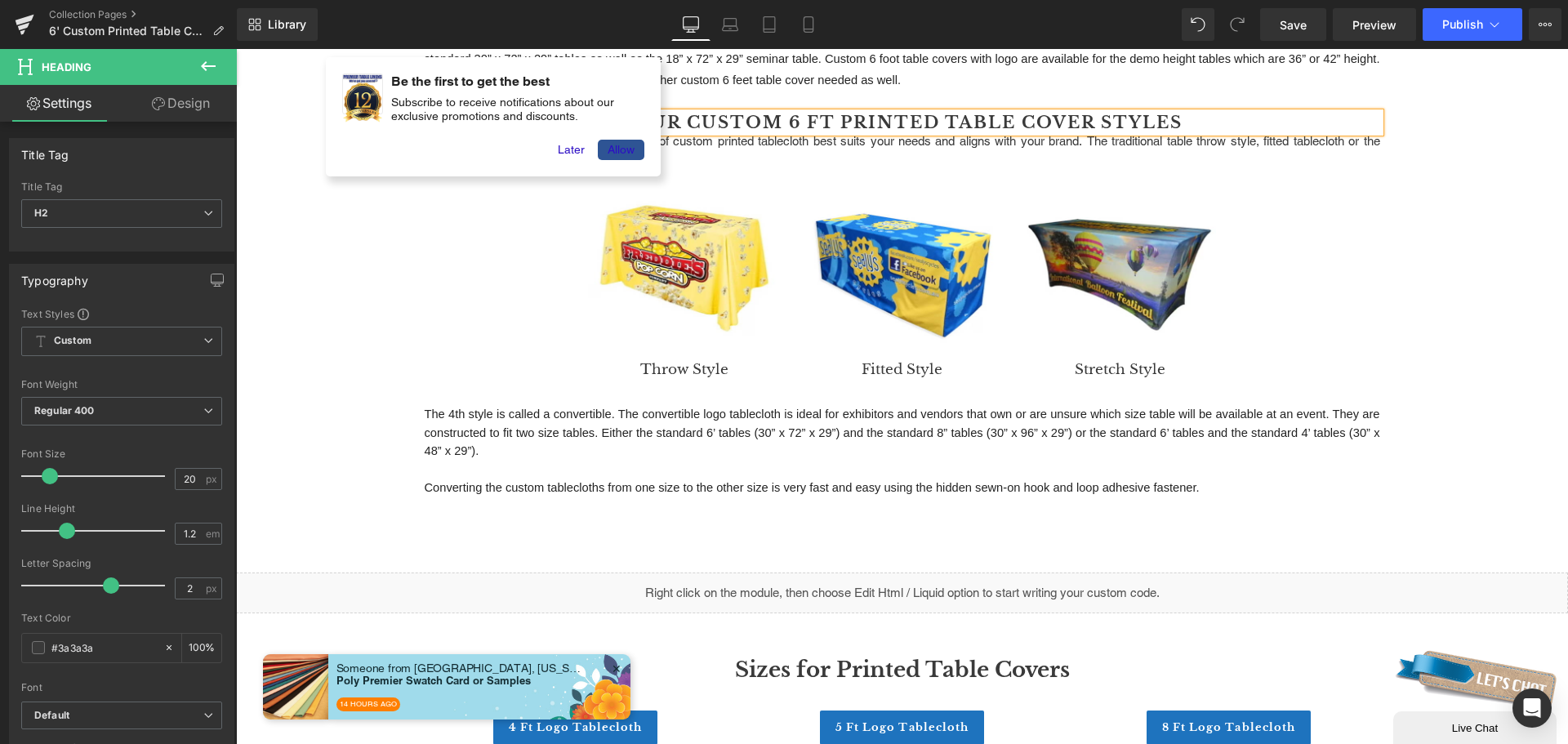
scroll to position [326, 0]
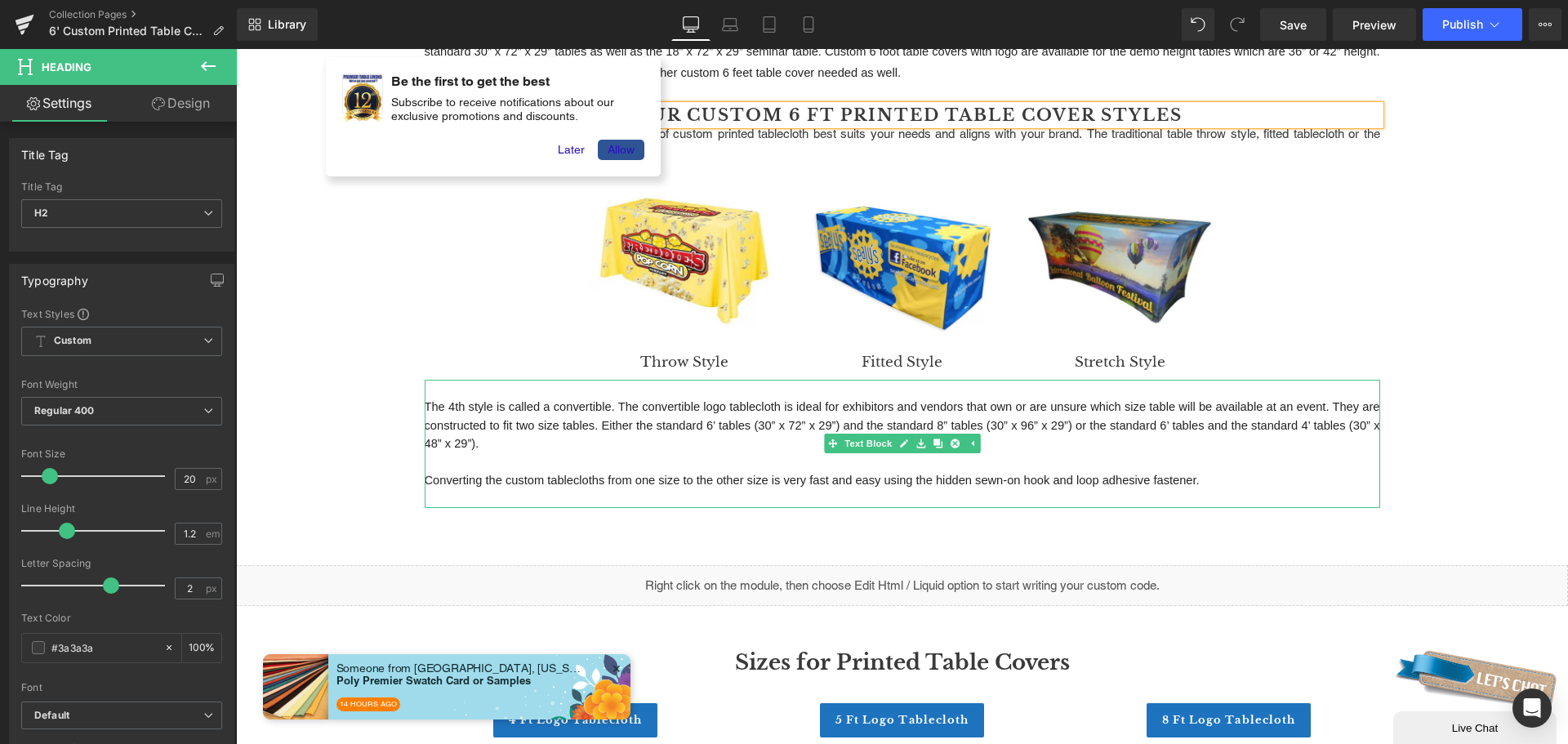
click at [770, 424] on span "The 4th style is called a convertible. The convertible logo tablecloth is ideal…" at bounding box center [904, 425] width 959 height 50
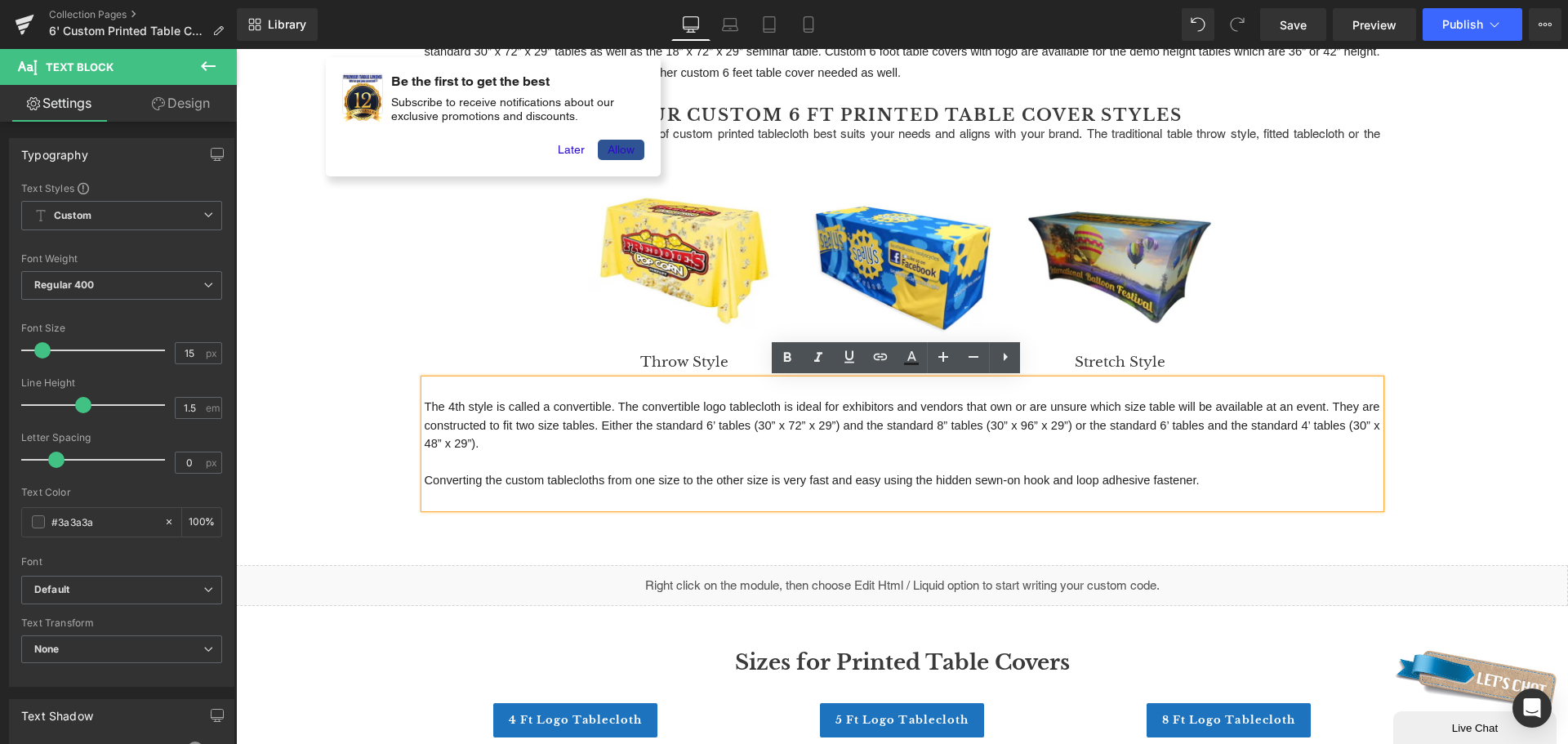
click at [499, 446] on p "The 4th style is called a convertible. The convertible logo tablecloth is ideal…" at bounding box center [903, 426] width 956 height 56
click at [497, 461] on p at bounding box center [903, 463] width 956 height 19
click at [474, 459] on p at bounding box center [903, 463] width 956 height 19
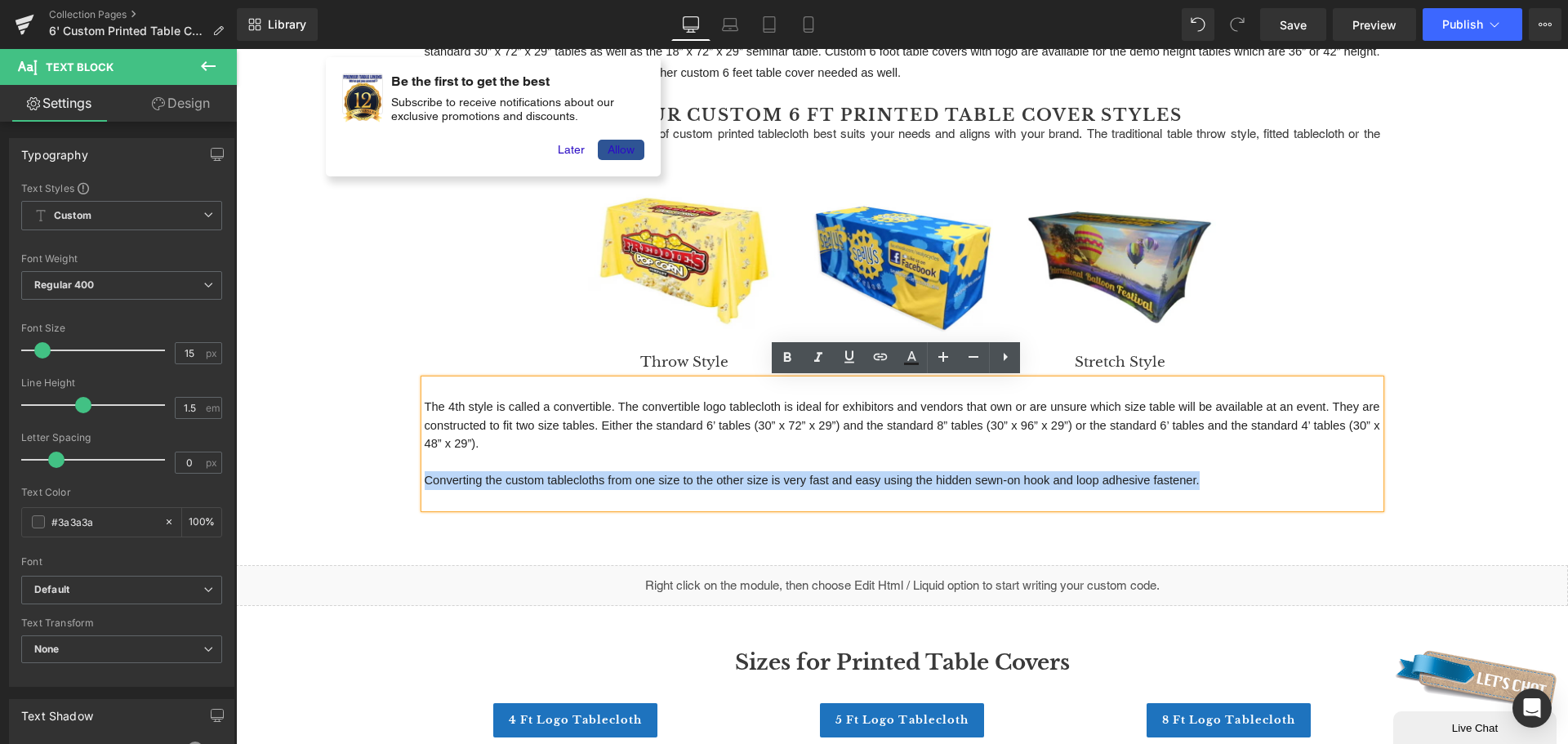
drag, startPoint x: 430, startPoint y: 481, endPoint x: 1204, endPoint y: 479, distance: 774.0
click at [1204, 479] on p "Converting the custom tablecloths from one size to the other size is very fast …" at bounding box center [903, 480] width 956 height 19
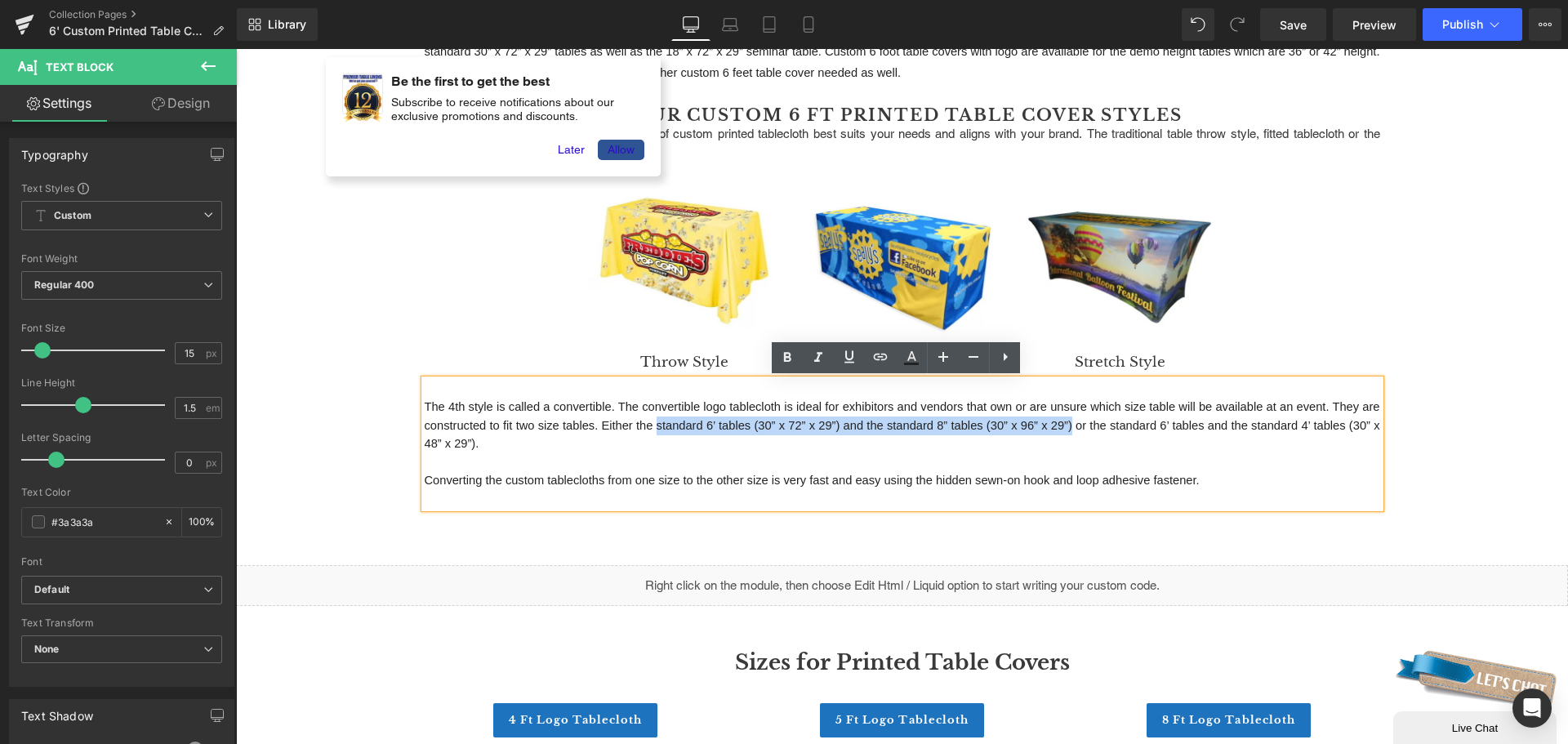
drag, startPoint x: 649, startPoint y: 422, endPoint x: 1065, endPoint y: 432, distance: 416.1
click at [1065, 432] on p "The 4th style is called a convertible. The convertible logo tablecloth is ideal…" at bounding box center [903, 426] width 956 height 56
click at [885, 359] on icon at bounding box center [881, 357] width 14 height 7
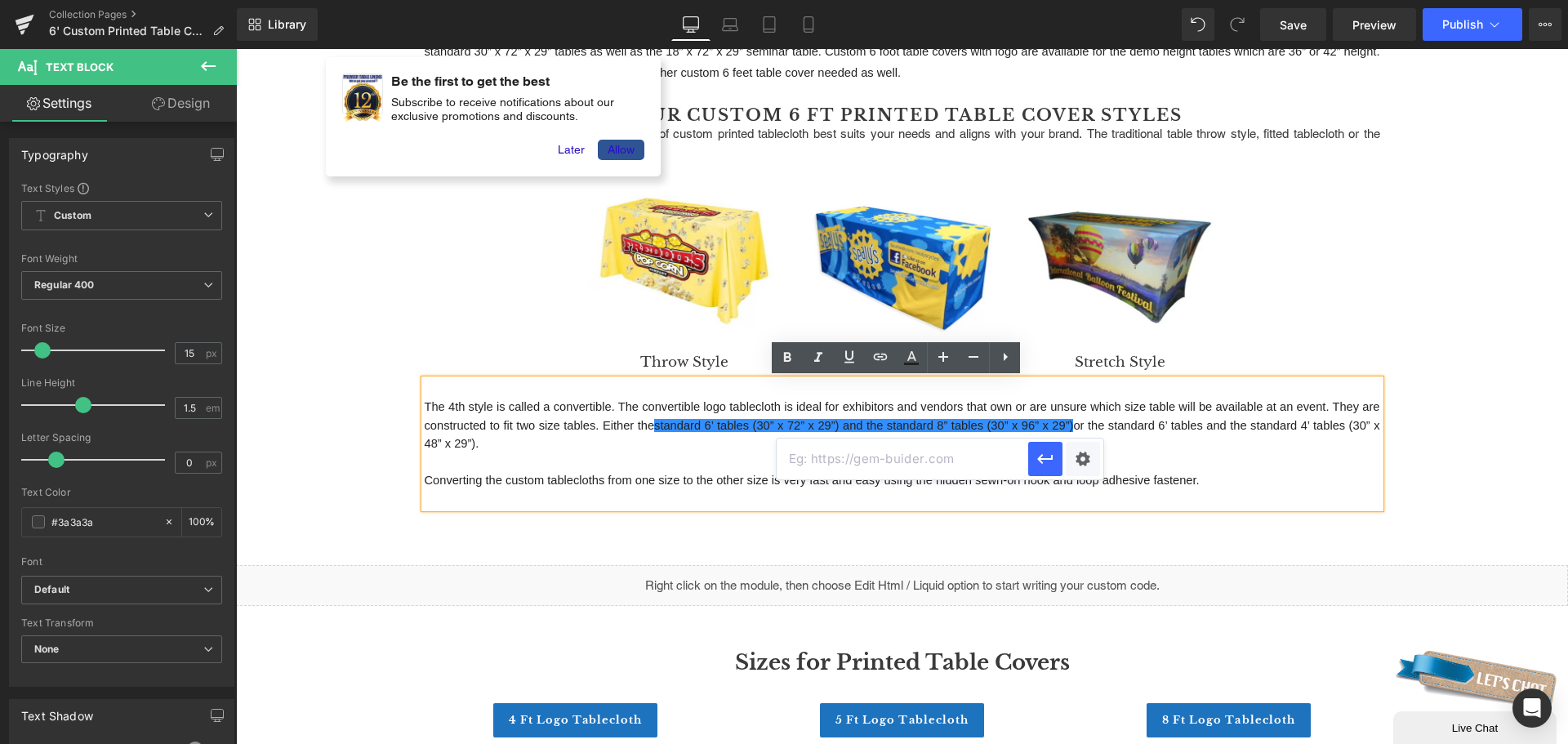
click at [874, 466] on input "text" at bounding box center [902, 459] width 252 height 41
paste input "[URL][DOMAIN_NAME]"
type input "[URL][DOMAIN_NAME]"
click at [1049, 455] on icon "button" at bounding box center [1045, 459] width 20 height 20
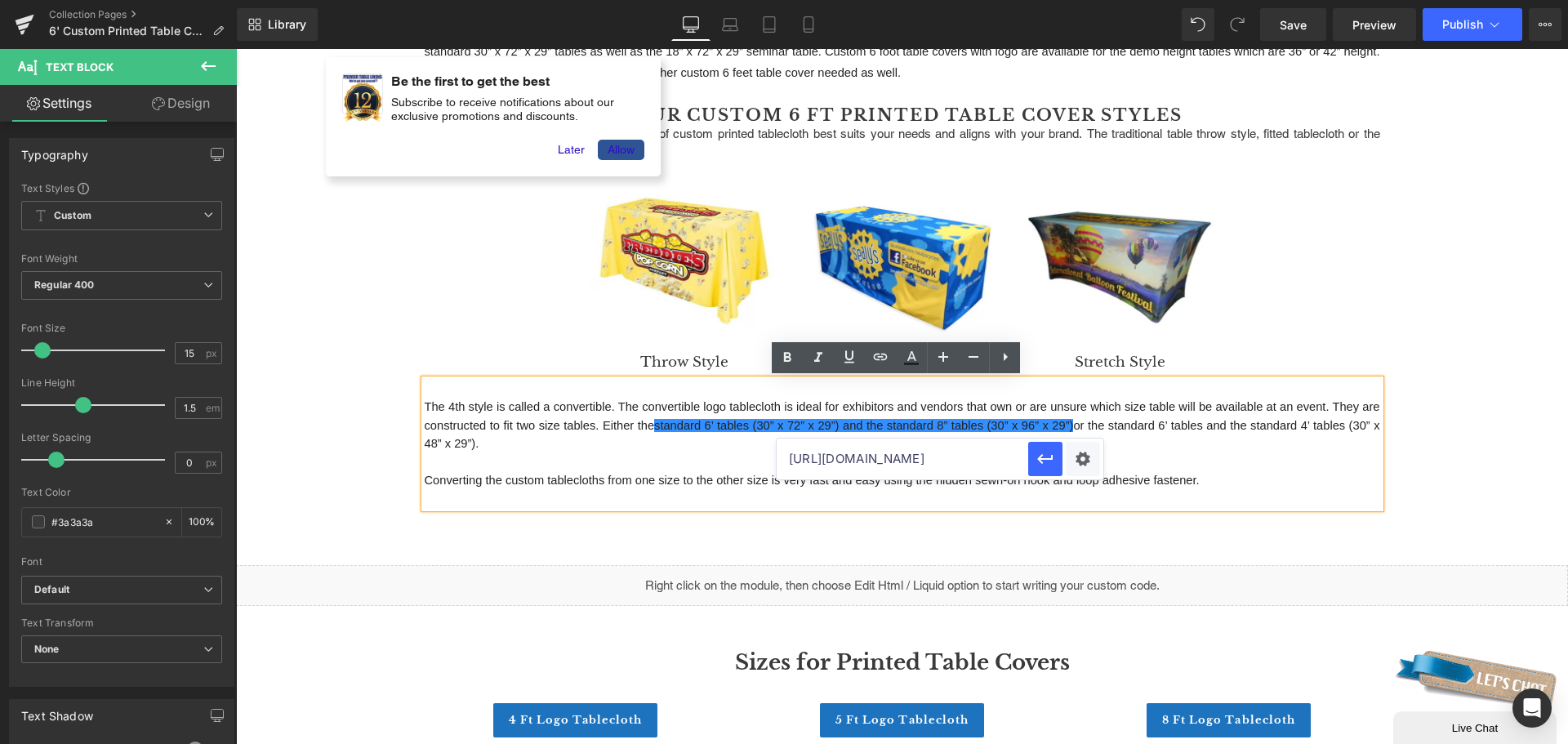
scroll to position [0, 0]
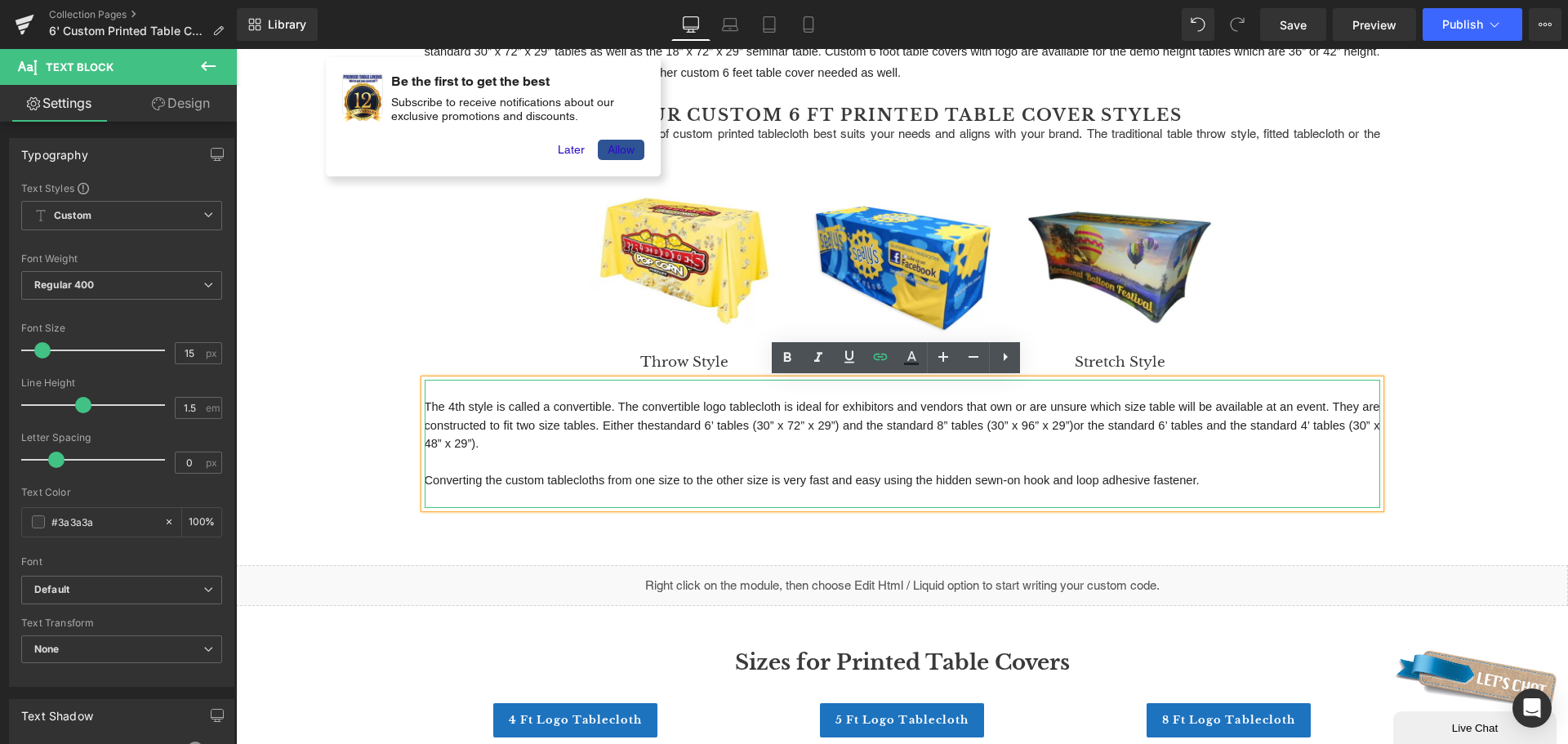
click at [1147, 421] on span "The 4th style is called a convertible. The convertible logo tablecloth is ideal…" at bounding box center [904, 425] width 959 height 50
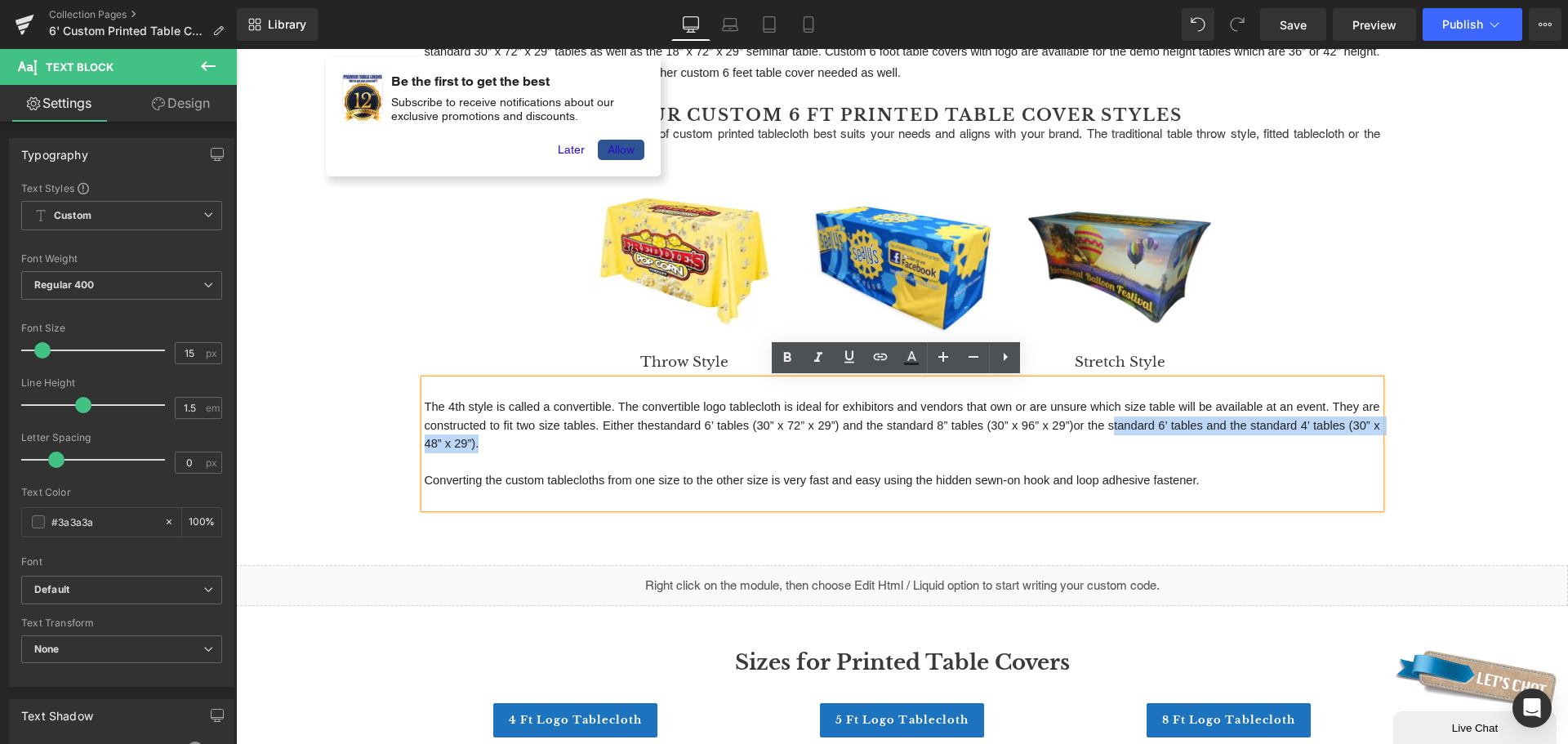
drag, startPoint x: 1103, startPoint y: 424, endPoint x: 468, endPoint y: 448, distance: 635.5
click at [468, 448] on span "The 4th style is called a convertible. The convertible logo tablecloth is ideal…" at bounding box center [904, 425] width 959 height 50
click at [880, 367] on link at bounding box center [880, 358] width 31 height 31
click at [904, 480] on input "text" at bounding box center [941, 477] width 252 height 41
paste input "[URL][DOMAIN_NAME]"
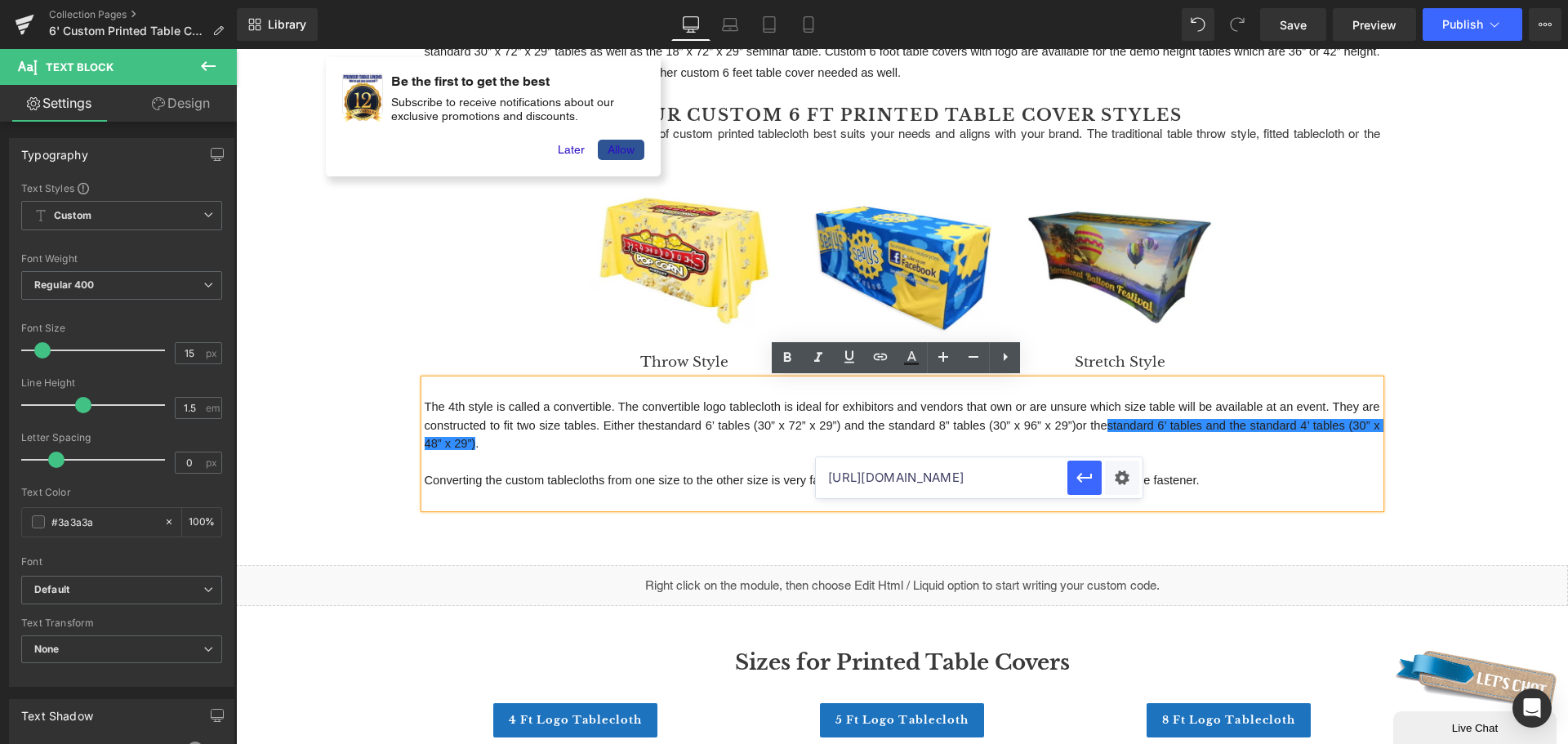
scroll to position [0, 392]
type input "[URL][DOMAIN_NAME]"
click at [1075, 478] on icon "button" at bounding box center [1085, 478] width 20 height 20
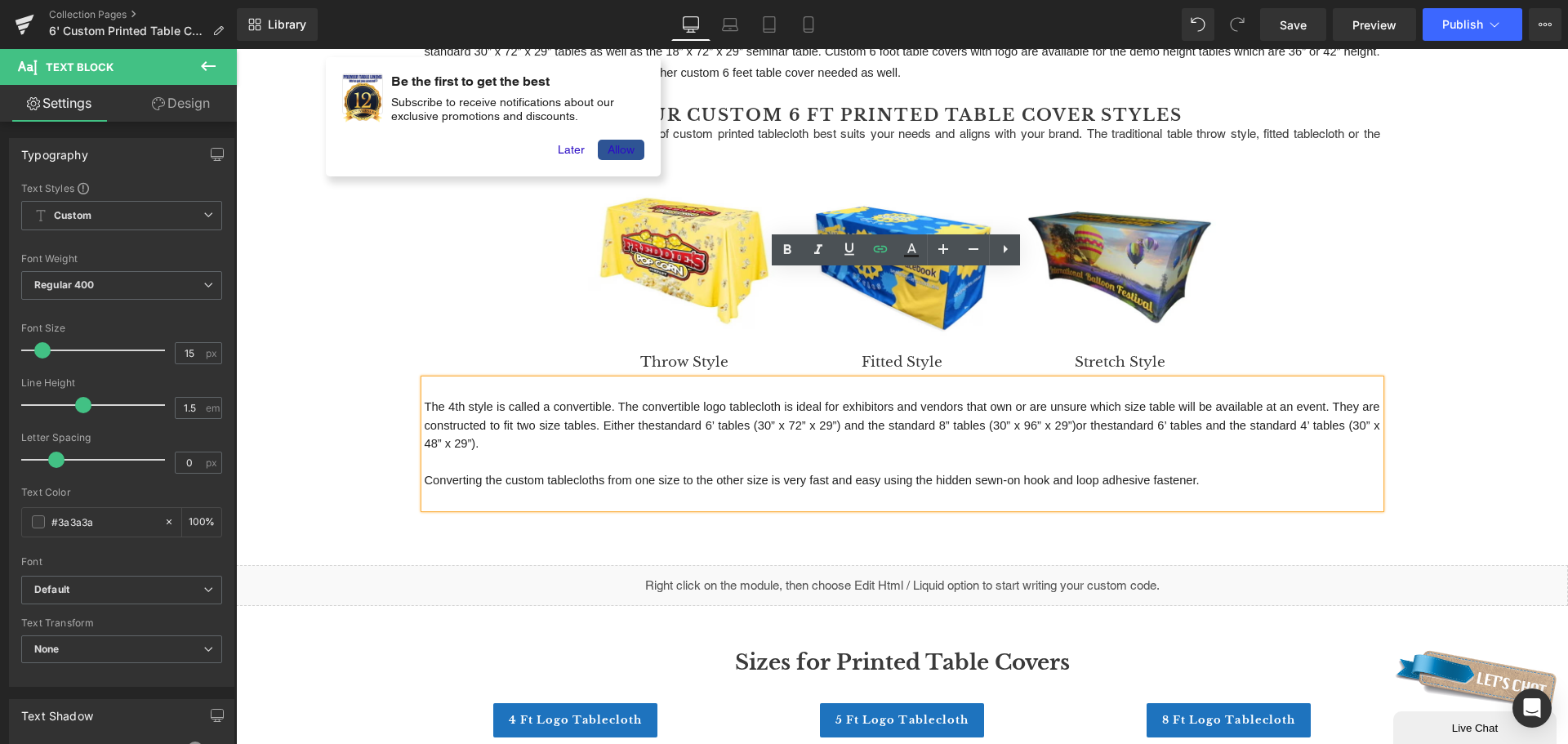
scroll to position [490, 0]
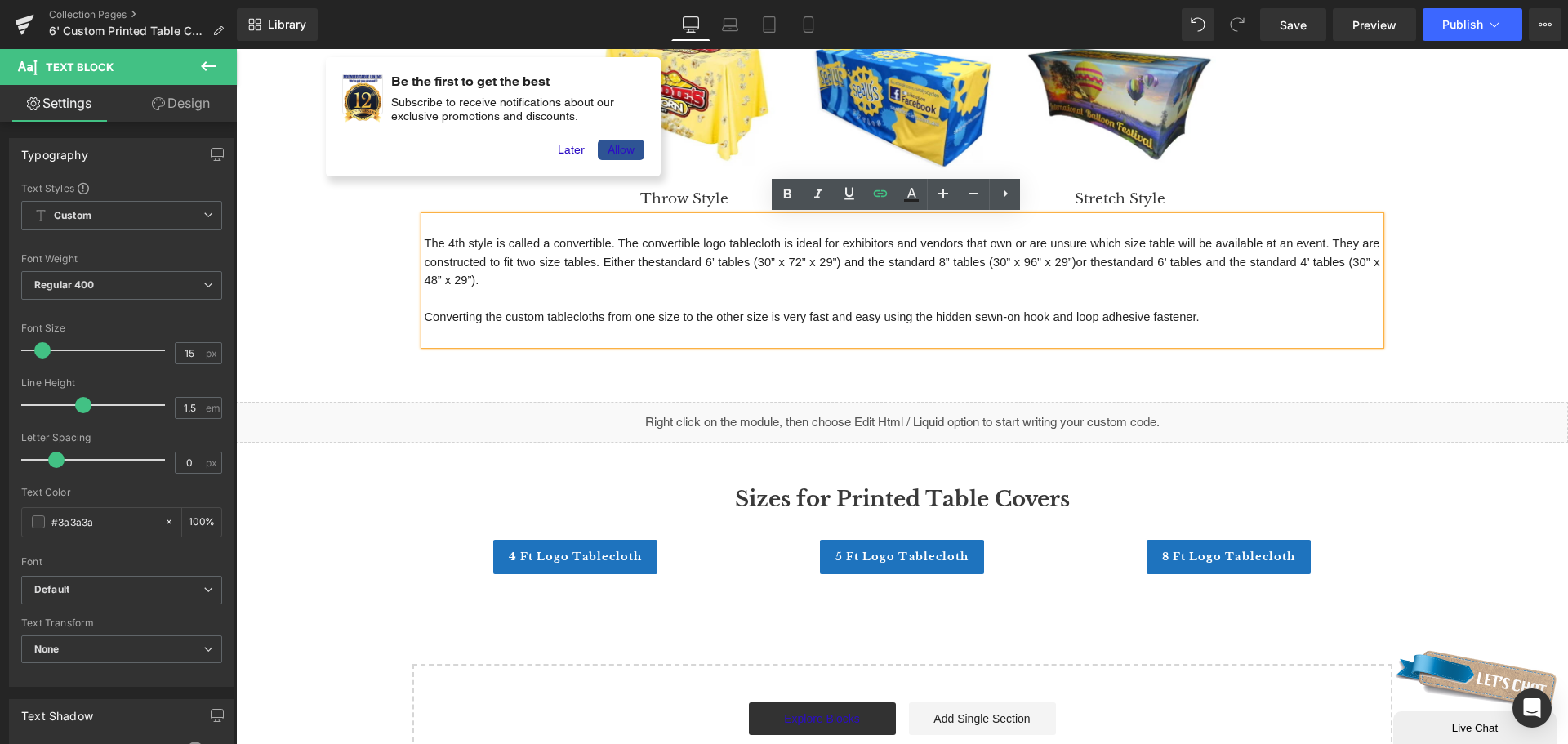
click at [917, 361] on div "Custom 6 Ft Printed Table Covers Heading Row Custom printed tablecloth for trad…" at bounding box center [902, 276] width 1332 height 1044
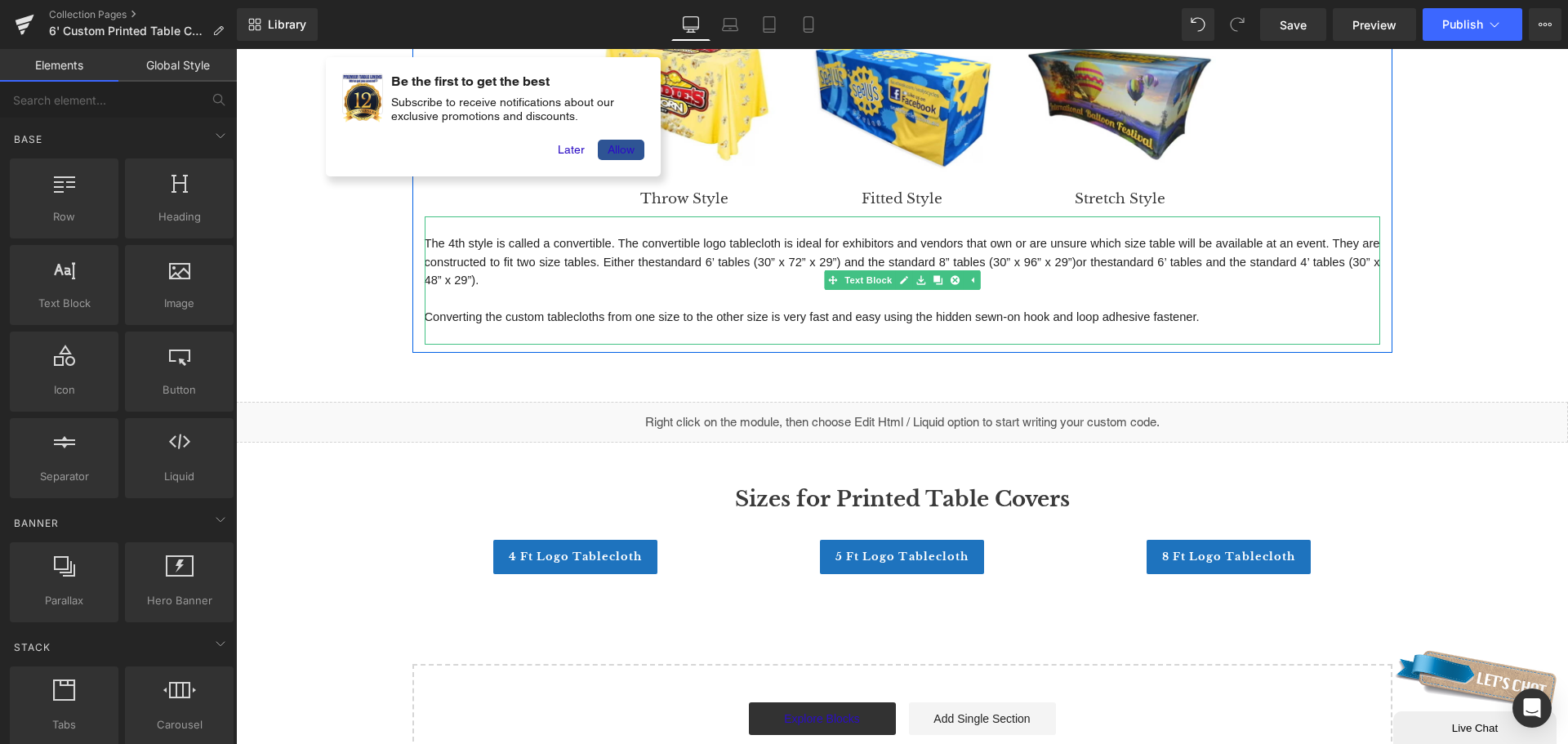
click at [1106, 324] on p "Converting the custom tablecloths from one size to the other size is very fast …" at bounding box center [903, 318] width 956 height 19
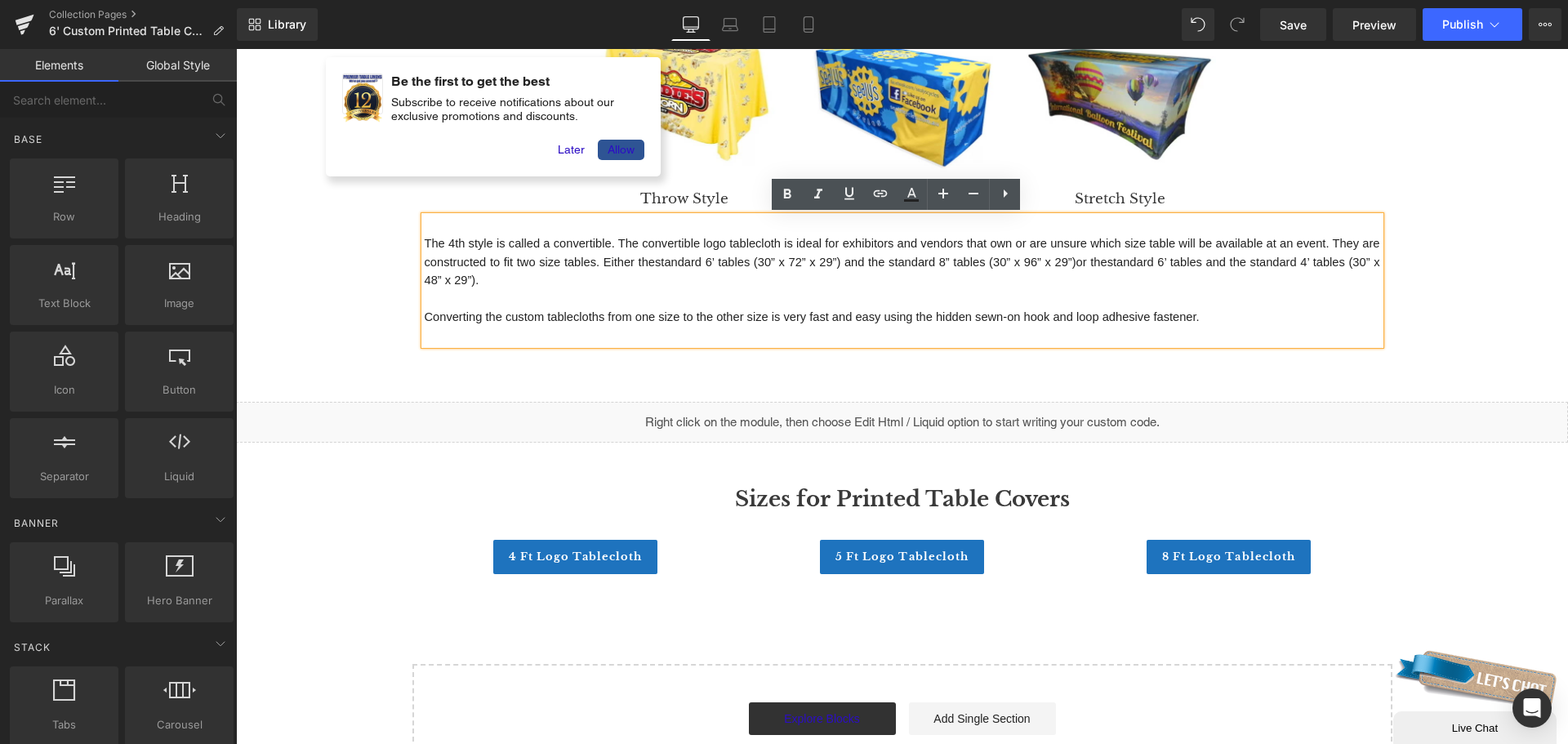
click at [1444, 285] on div "Custom 6 Ft Printed Table Covers Heading Row Custom printed tablecloth for trad…" at bounding box center [902, 276] width 1332 height 1044
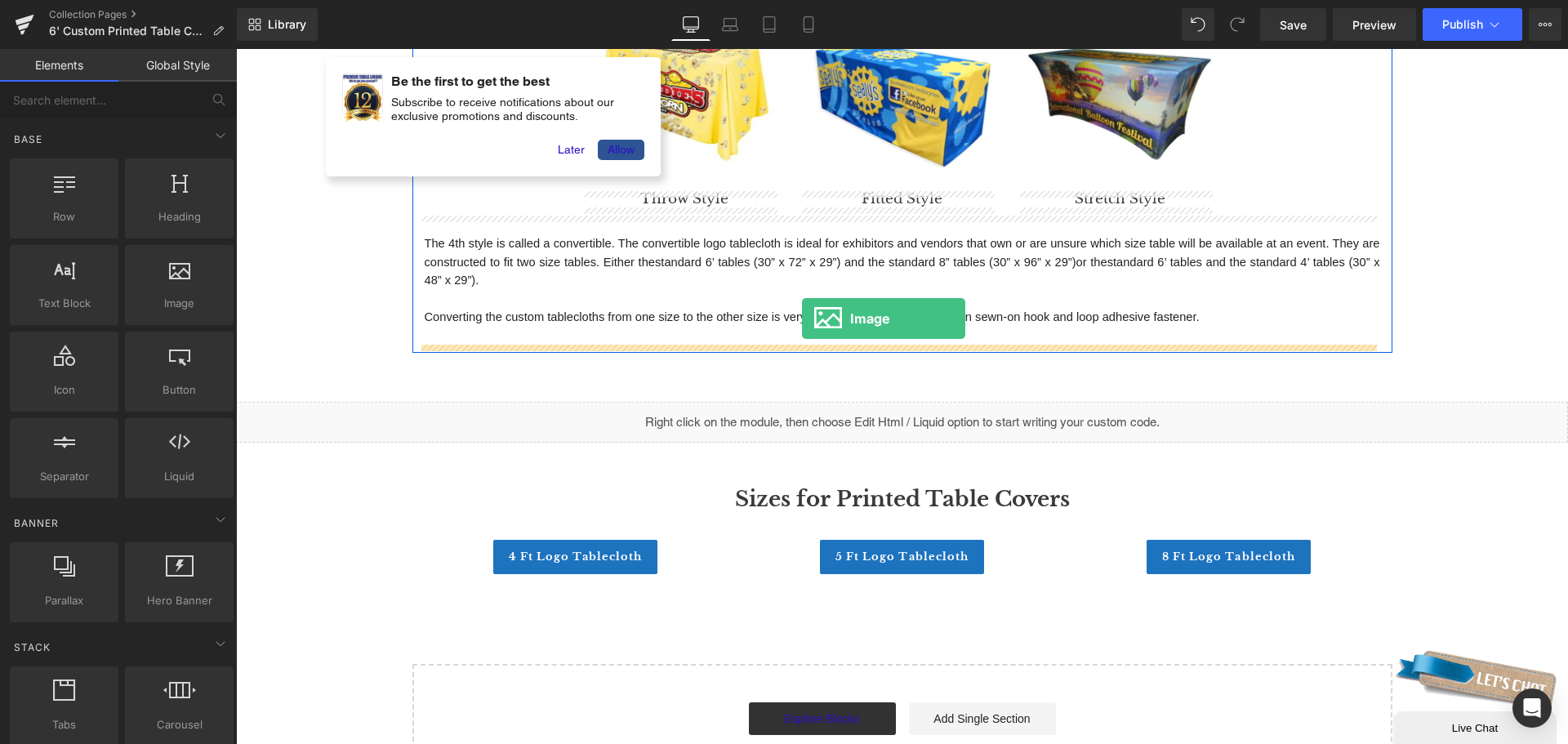
drag, startPoint x: 402, startPoint y: 347, endPoint x: 802, endPoint y: 318, distance: 401.0
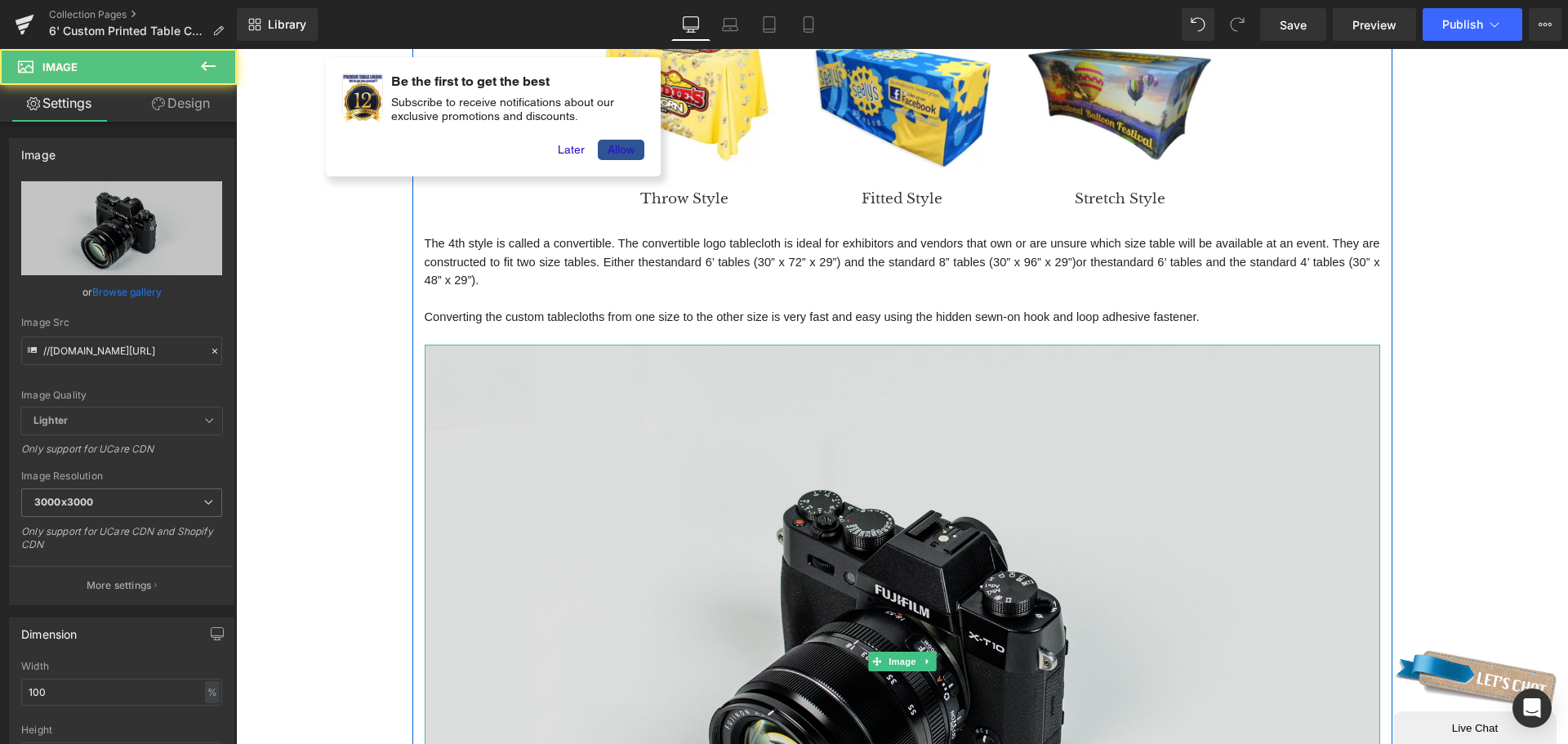
click at [878, 506] on img at bounding box center [903, 660] width 956 height 633
